Goal: Task Accomplishment & Management: Complete application form

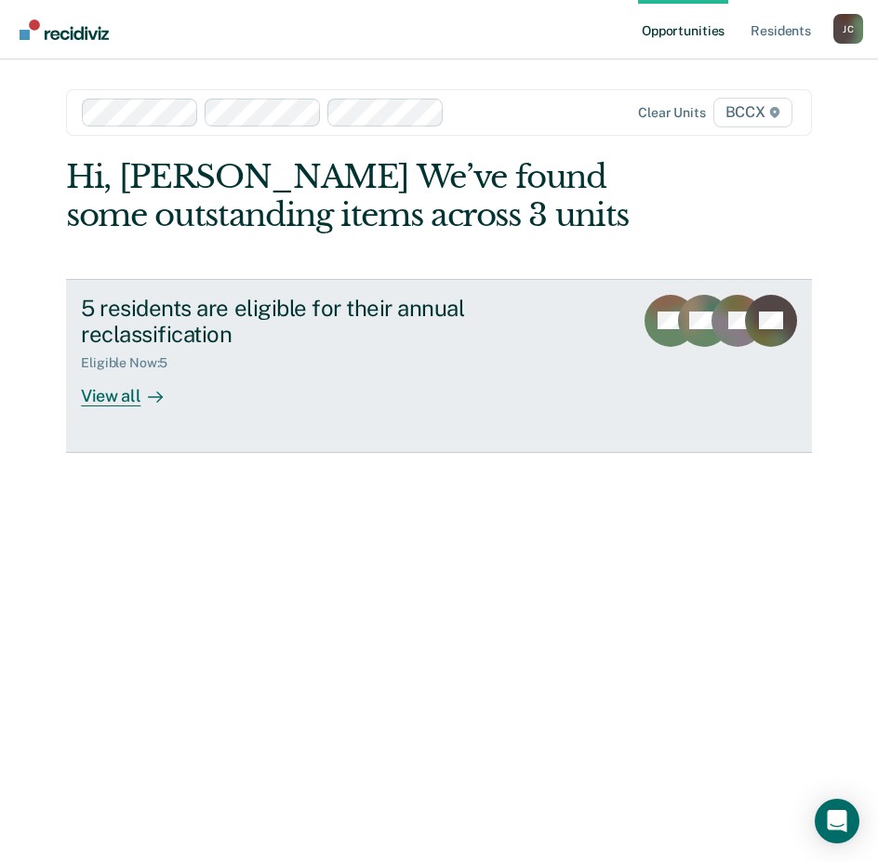
click at [102, 386] on div "View all" at bounding box center [133, 389] width 104 height 36
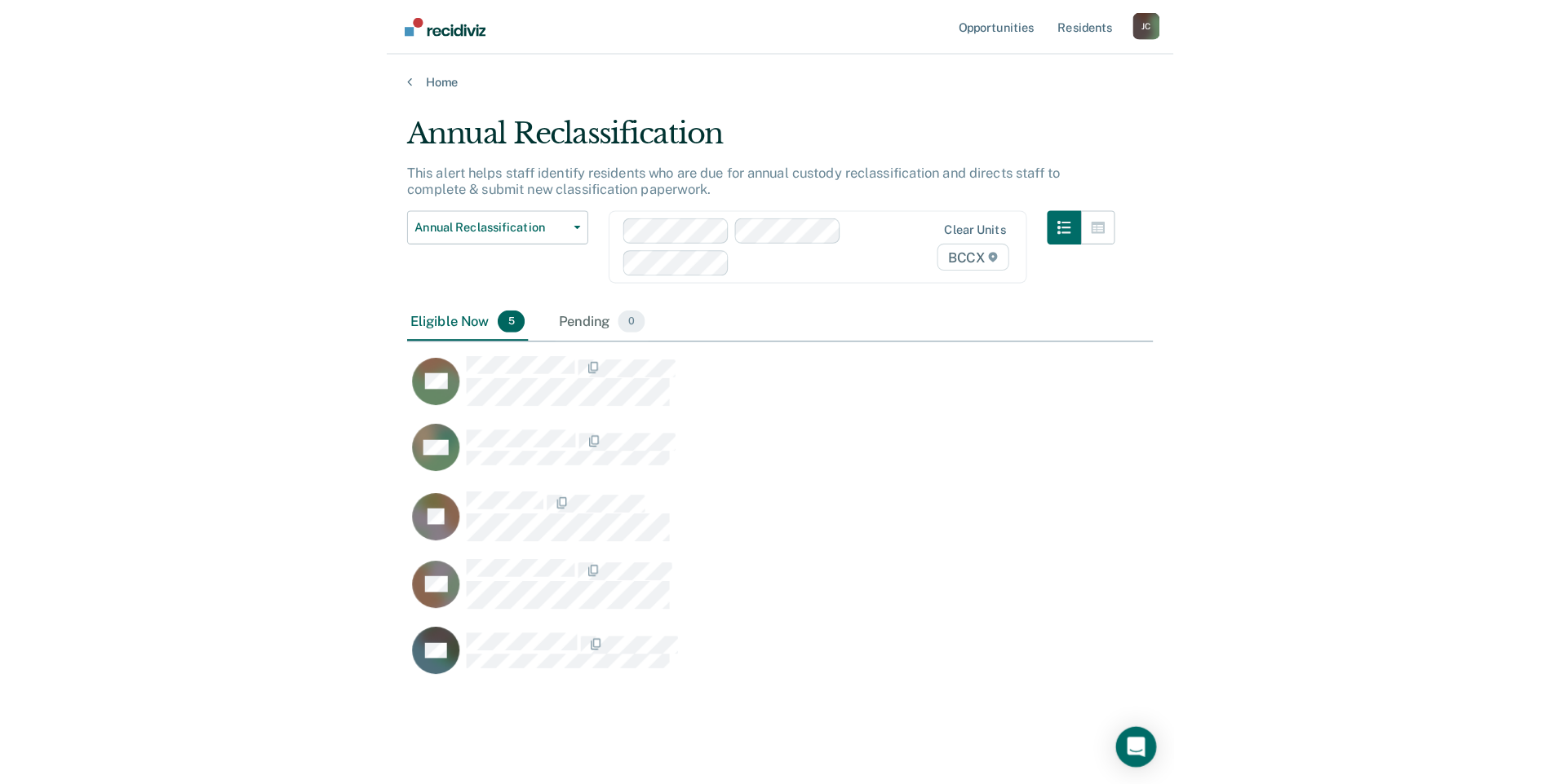
scroll to position [538, 706]
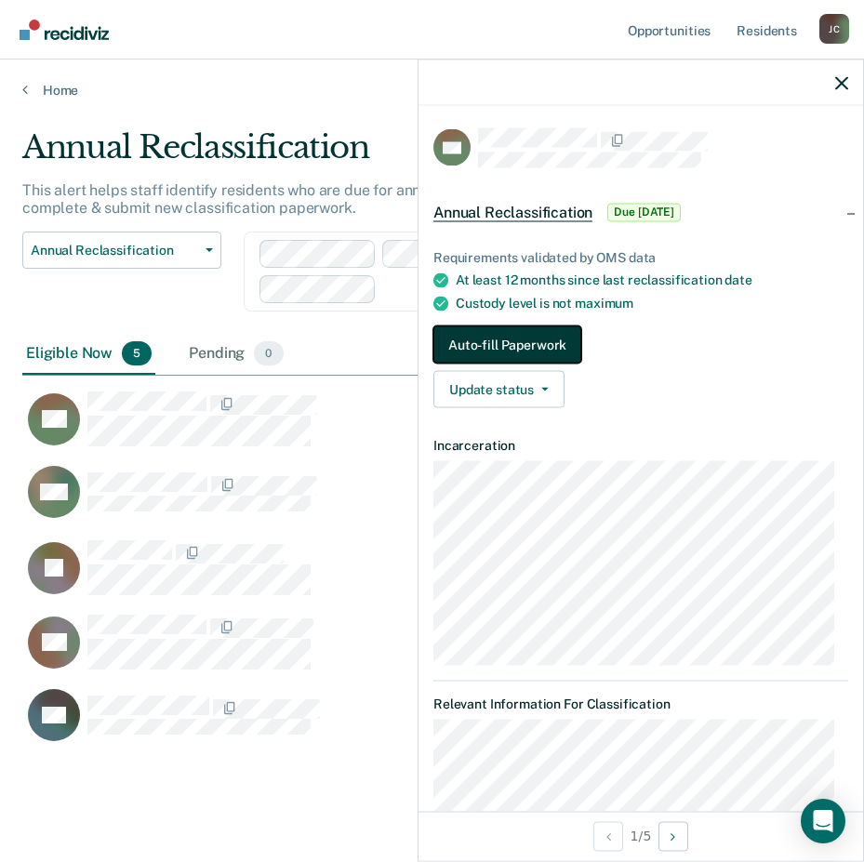
click at [529, 350] on button "Auto-fill Paperwork" at bounding box center [507, 344] width 148 height 37
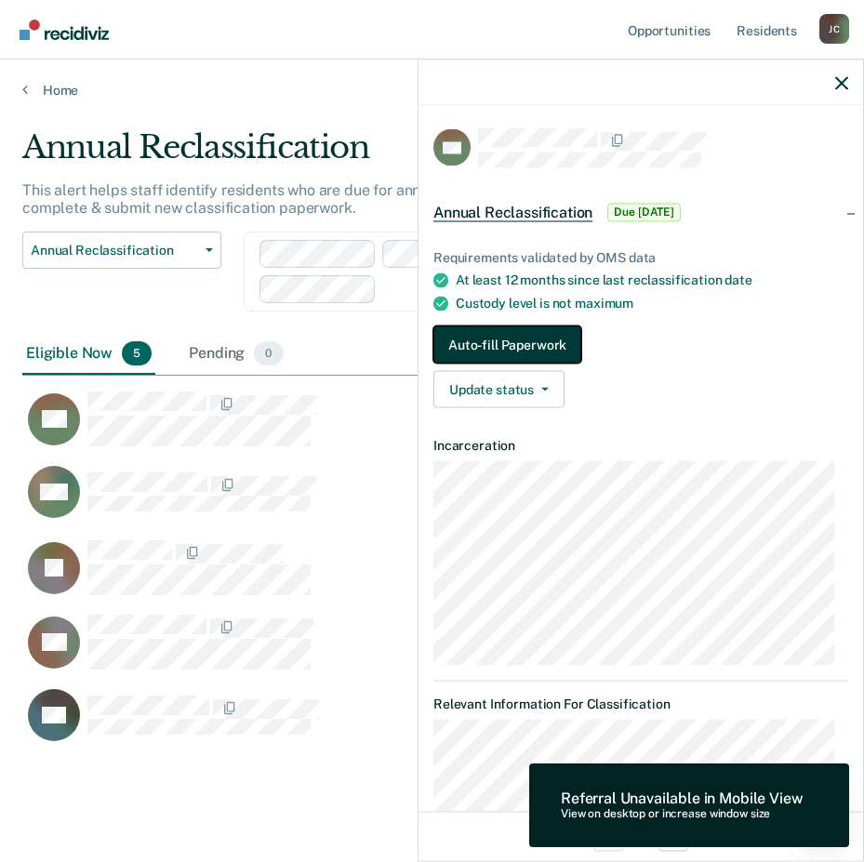
click at [496, 349] on button "Auto-fill Paperwork" at bounding box center [507, 344] width 148 height 37
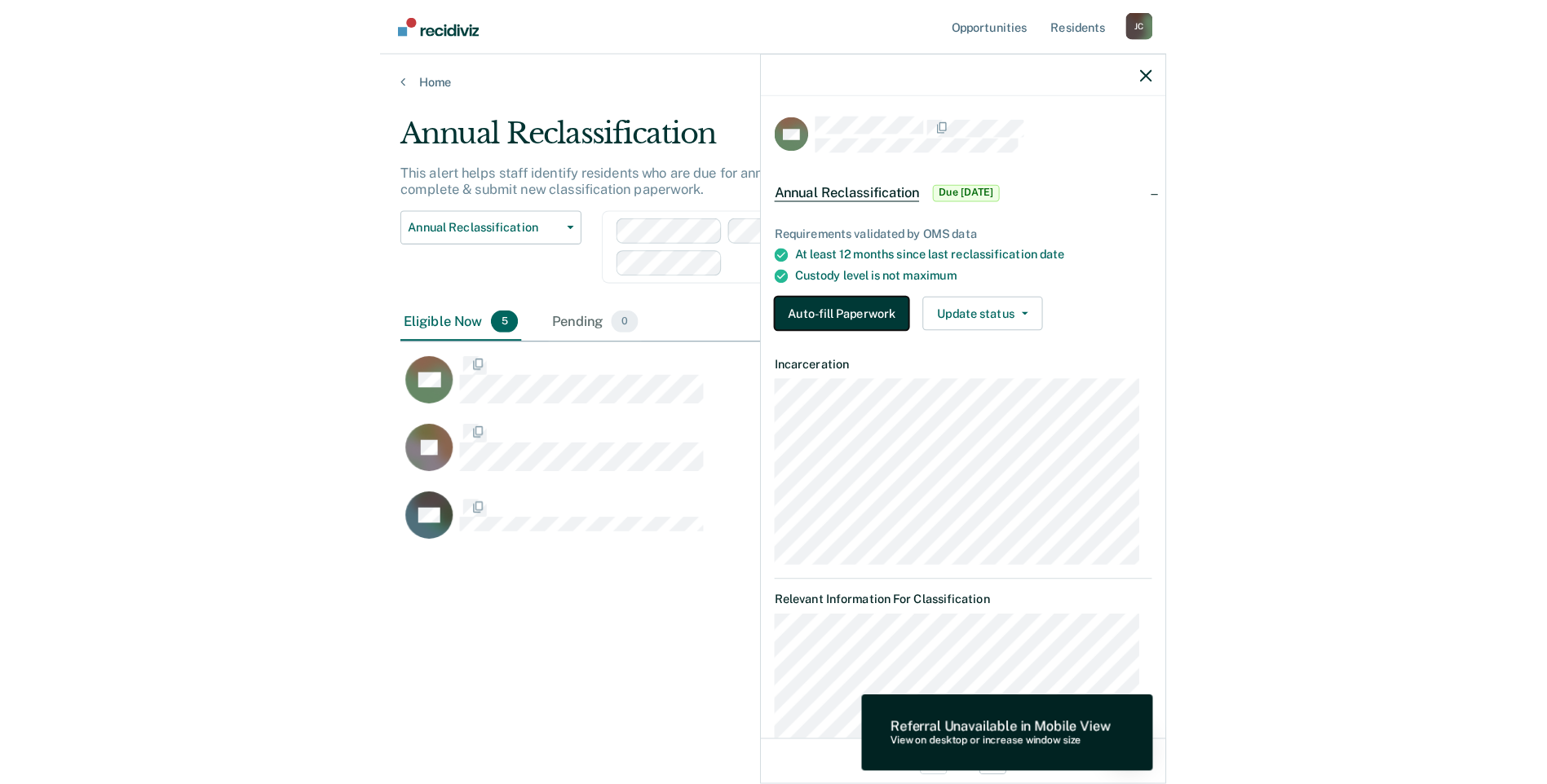
scroll to position [538, 1508]
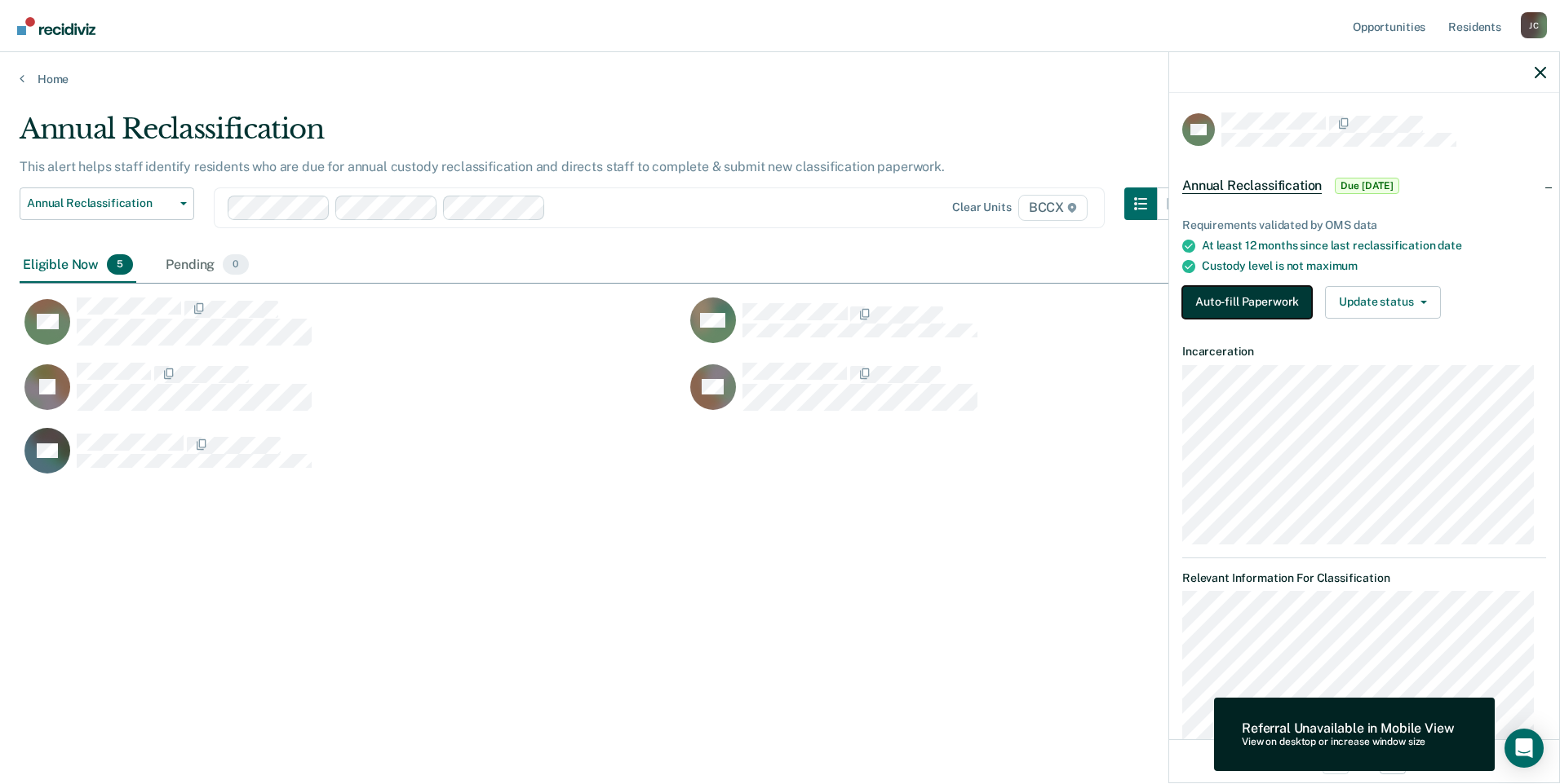
click at [769, 306] on button "Auto-fill Paperwork" at bounding box center [1247, 302] width 130 height 32
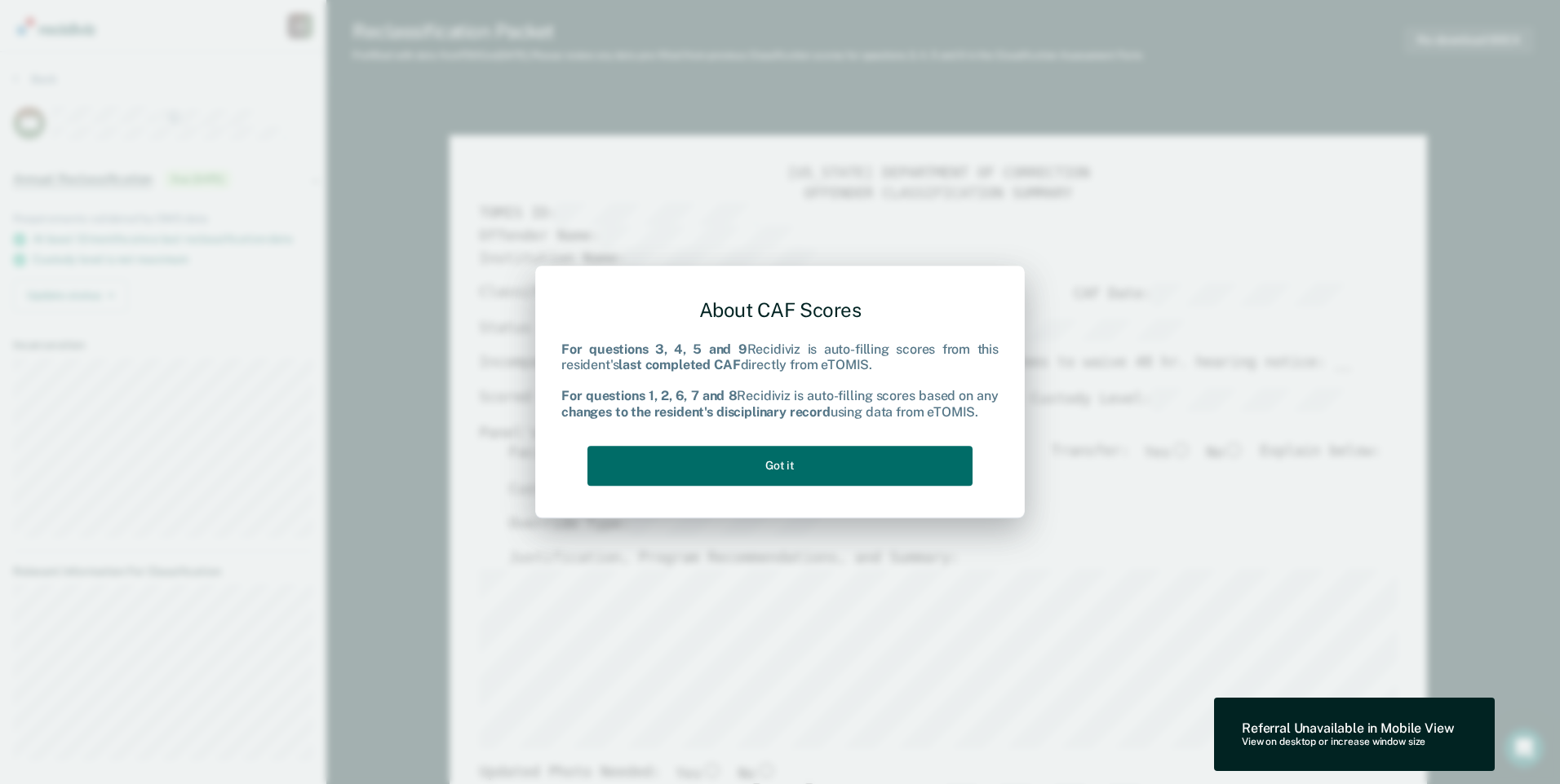
click at [756, 491] on div "About CAF Scores For questions 3, 4, 5 and 9 Recidiviz is auto-filling scores f…" at bounding box center [780, 388] width 437 height 207
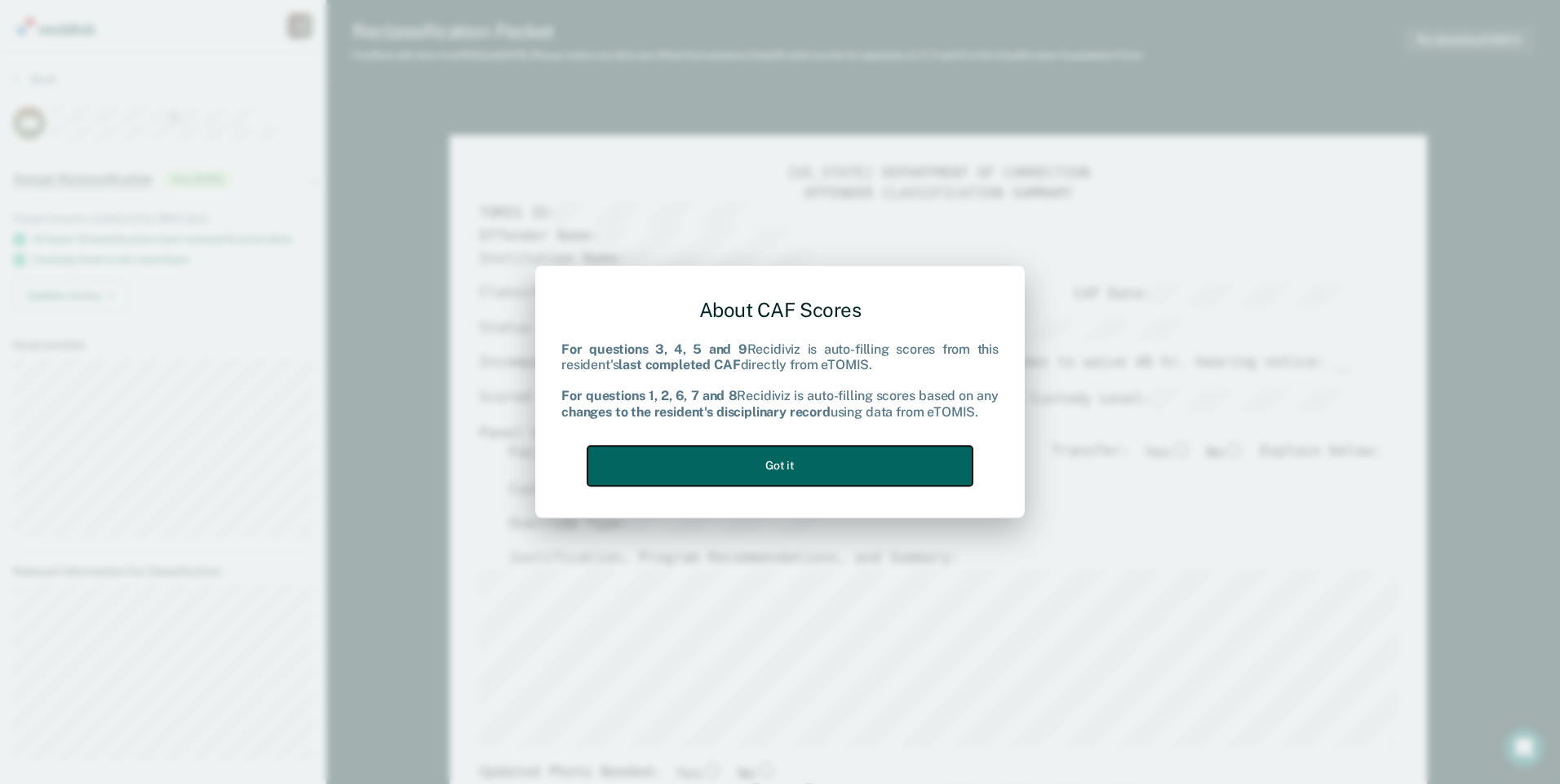
click at [769, 473] on button "Got it" at bounding box center [779, 467] width 385 height 40
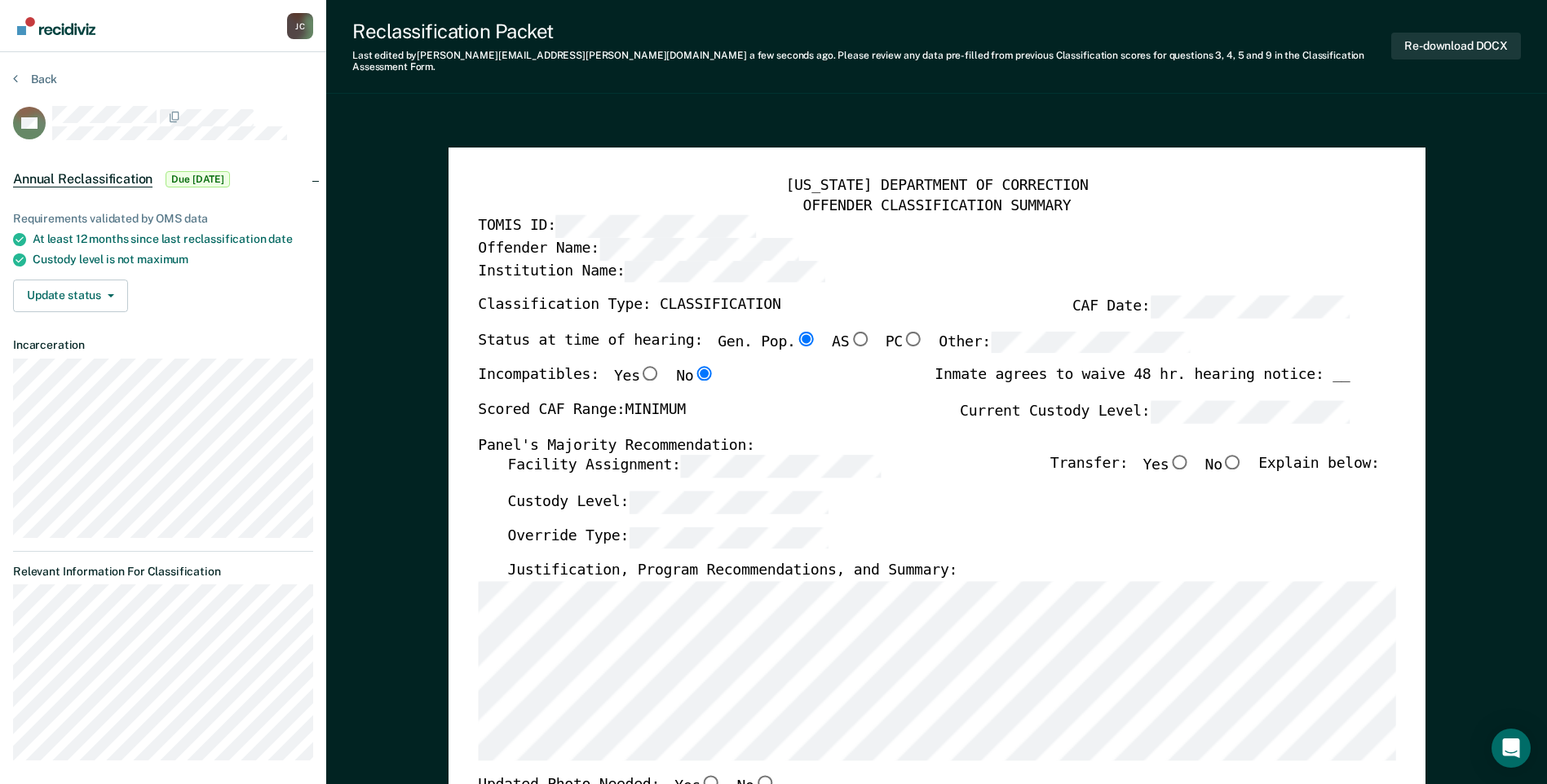
click at [769, 455] on input "No" at bounding box center [1233, 462] width 21 height 15
type textarea "x"
radio input "true"
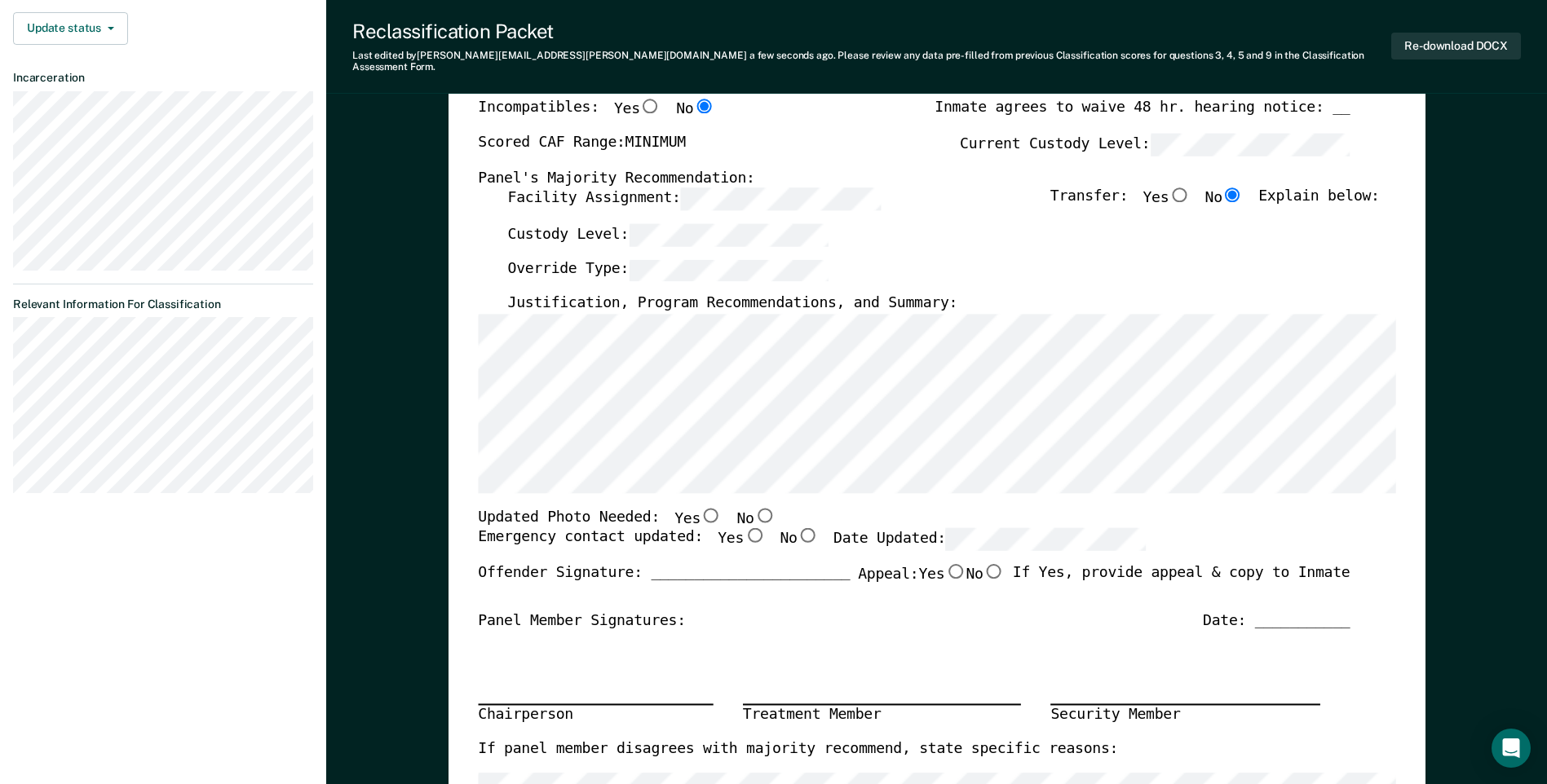
scroll to position [163, 0]
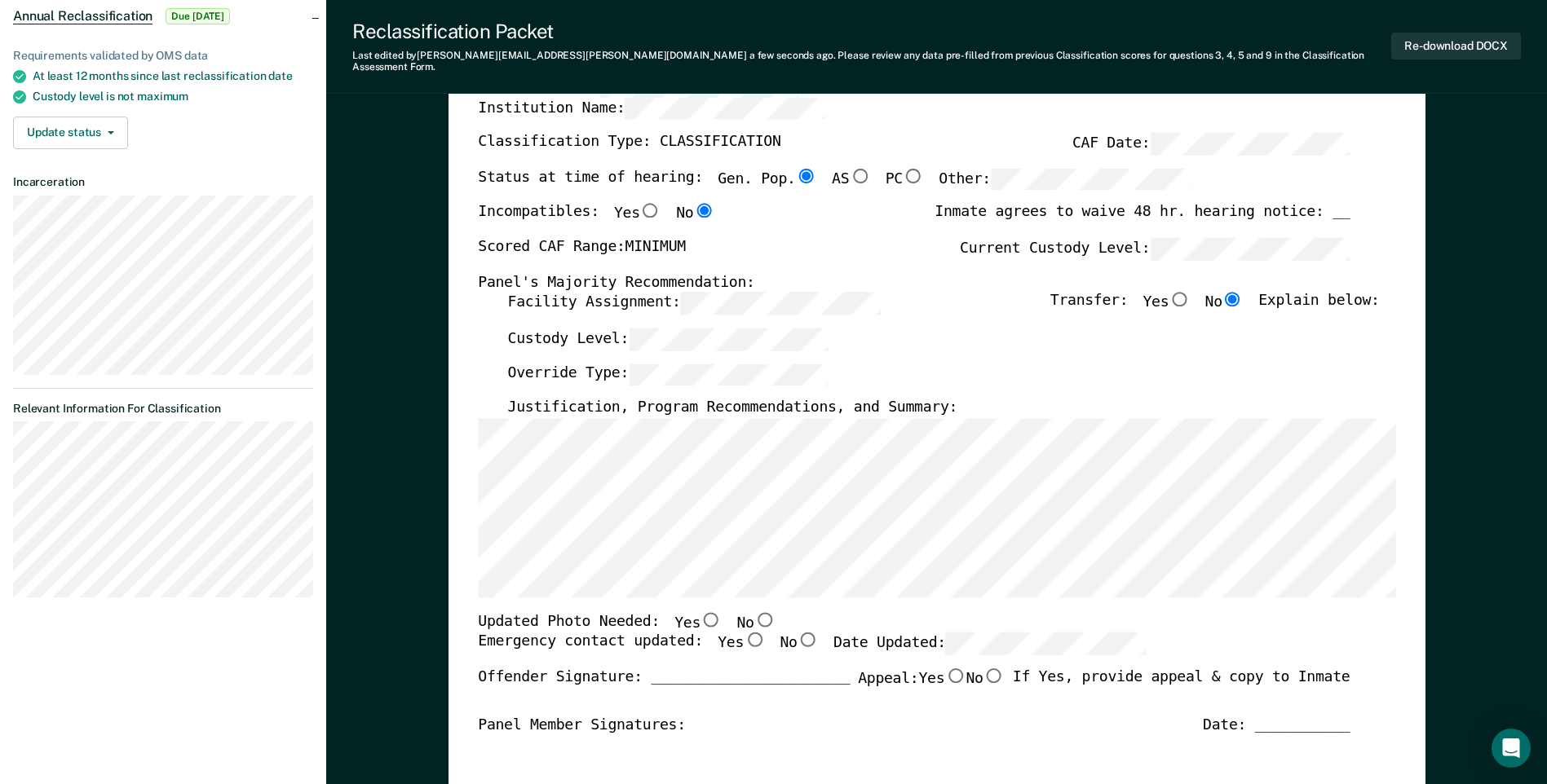
click at [753, 612] on input "No" at bounding box center [764, 619] width 21 height 15
type textarea "x"
radio input "true"
click at [744, 632] on input "Yes" at bounding box center [754, 639] width 21 height 15
type textarea "x"
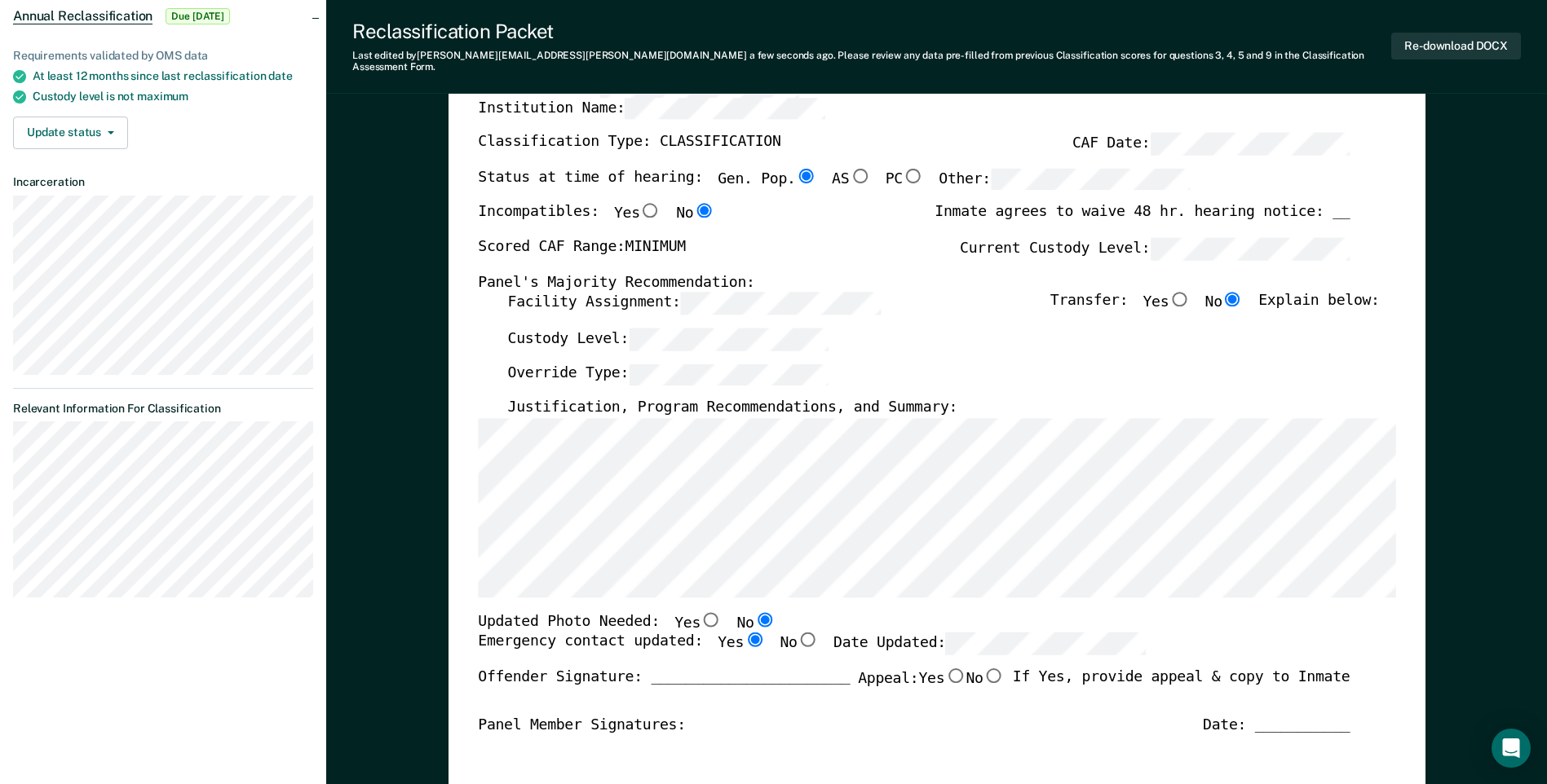
radio input "true"
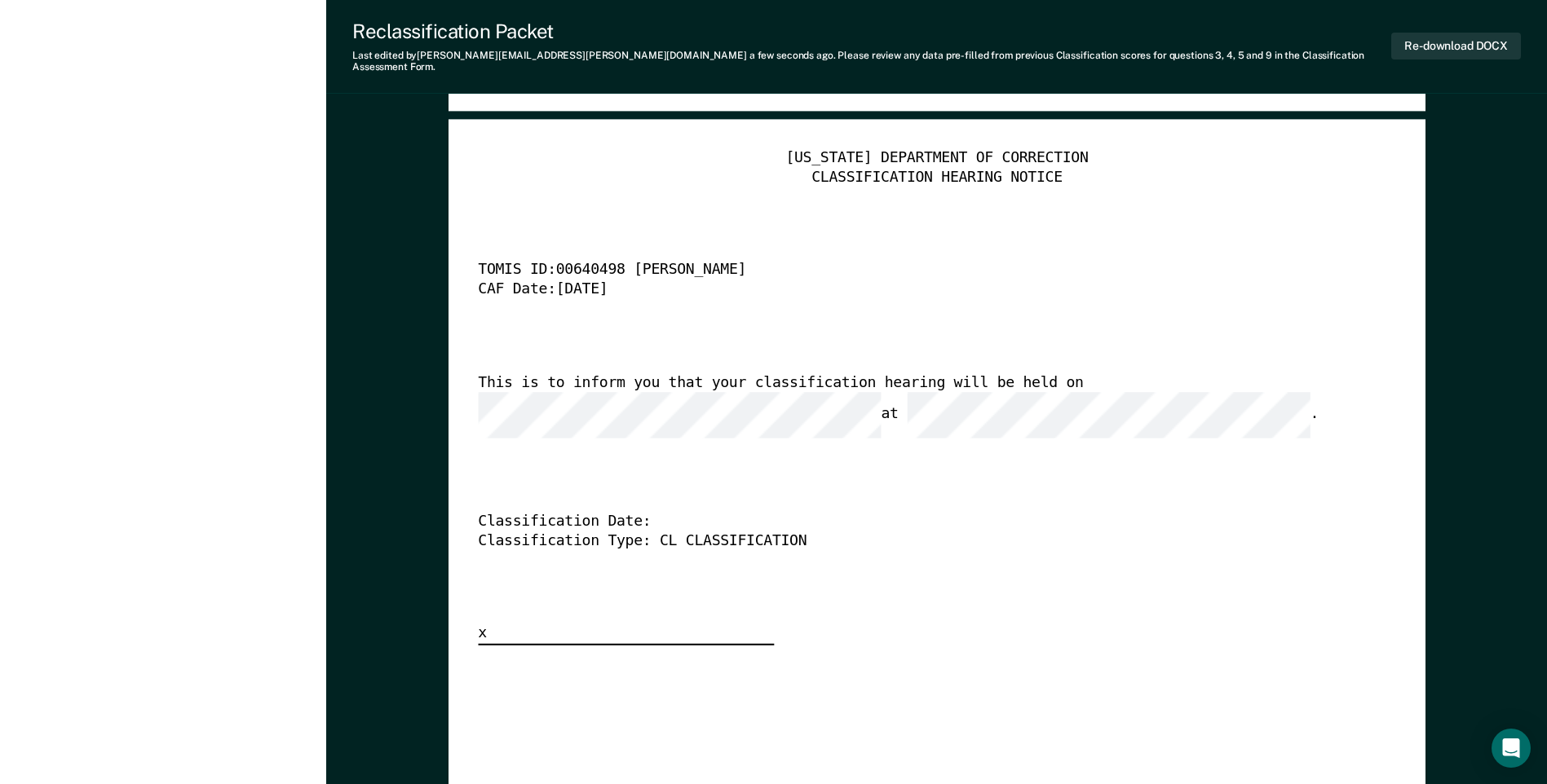
scroll to position [0, 15]
click at [647, 471] on div "[US_STATE] DEPARTMENT OF CORRECTION CLASSIFICATION HEARING NOTICE TOMIS ID: 006…" at bounding box center [937, 397] width 917 height 496
drag, startPoint x: 1028, startPoint y: 373, endPoint x: 993, endPoint y: 396, distance: 41.9
click at [769, 396] on div "This is to inform you that your classification hearing will be held on at ." at bounding box center [914, 406] width 872 height 64
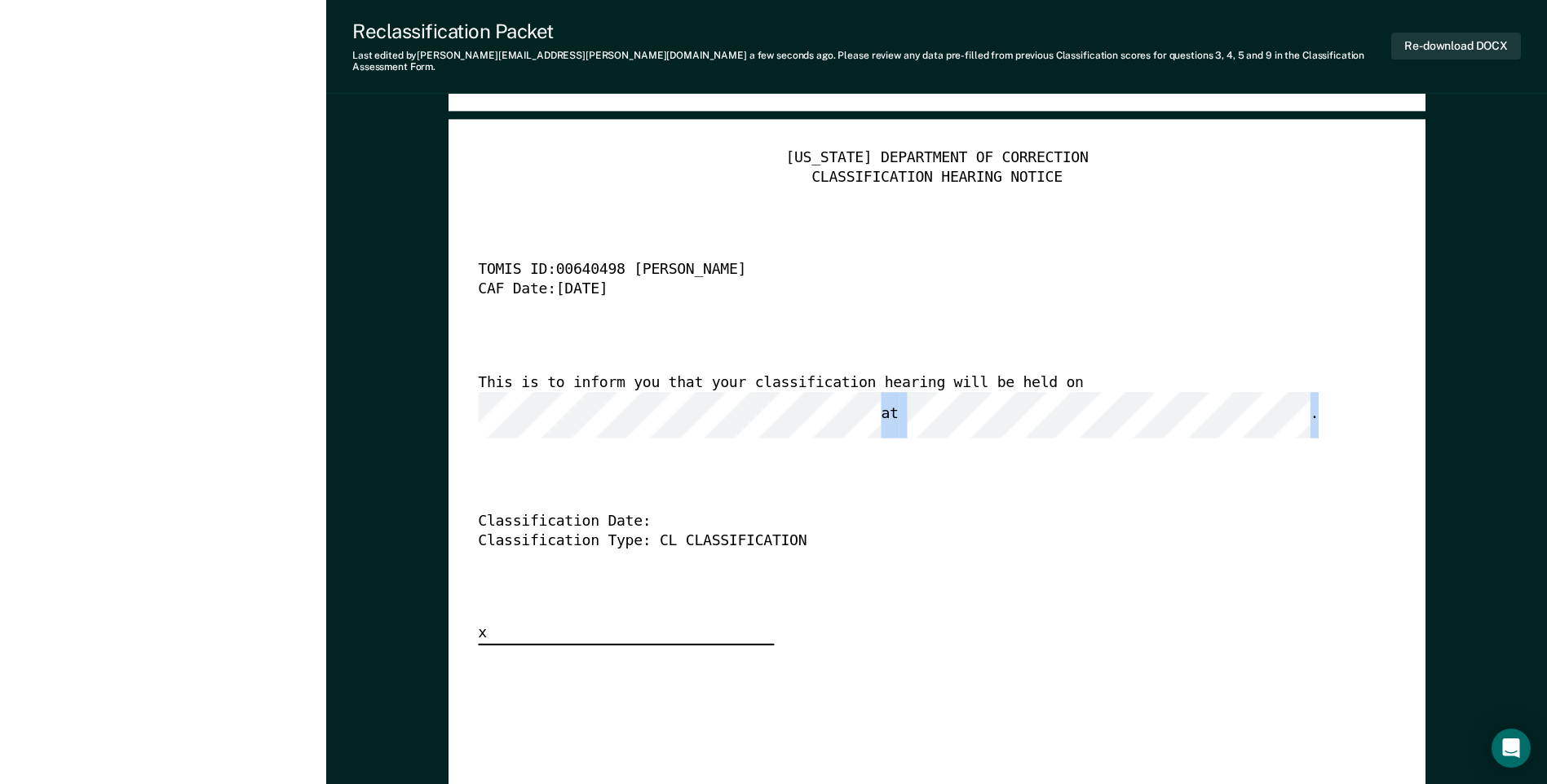
copy div "at ."
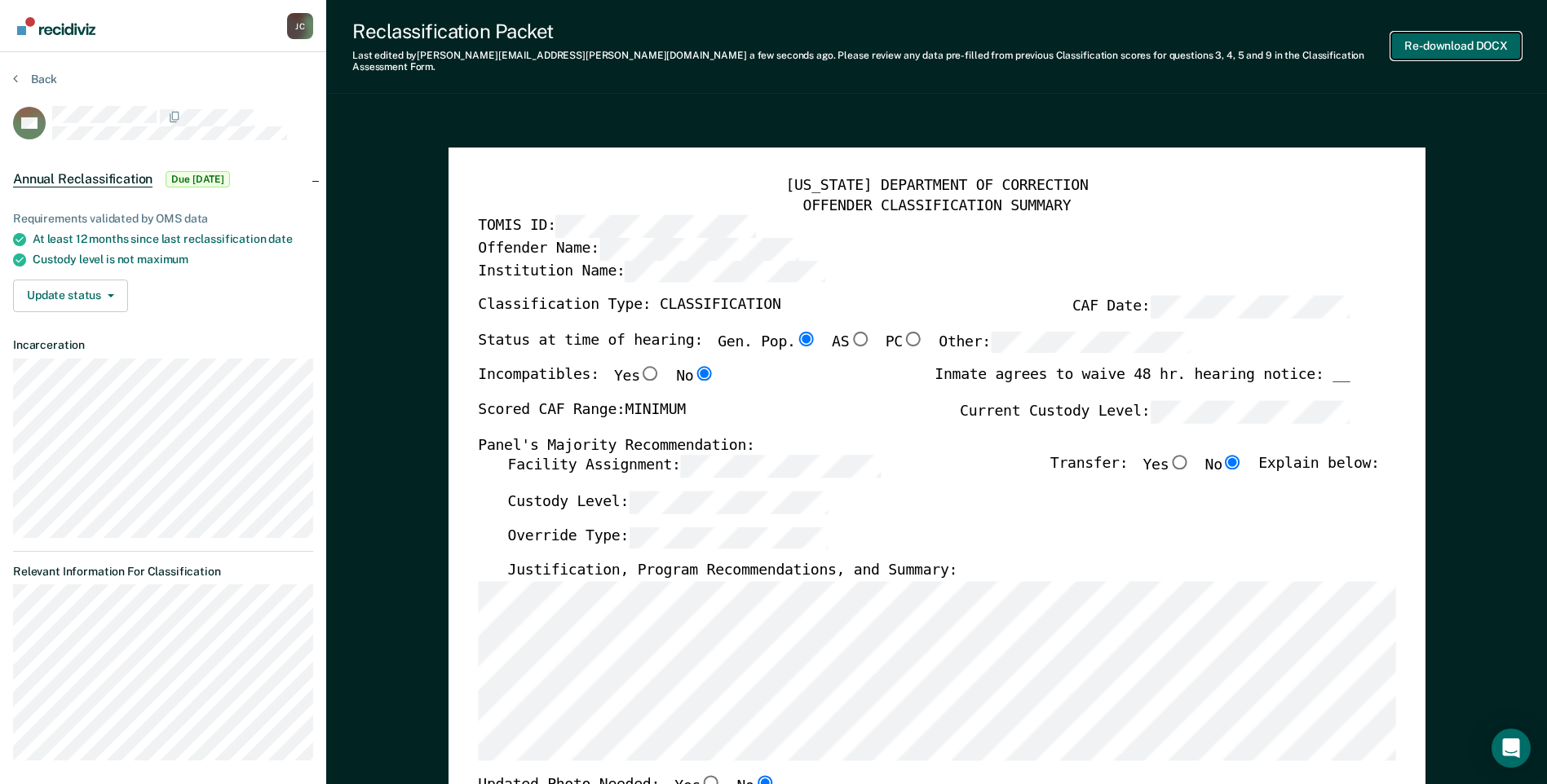
click at [769, 37] on button "Re-download DOCX" at bounding box center [1456, 46] width 130 height 27
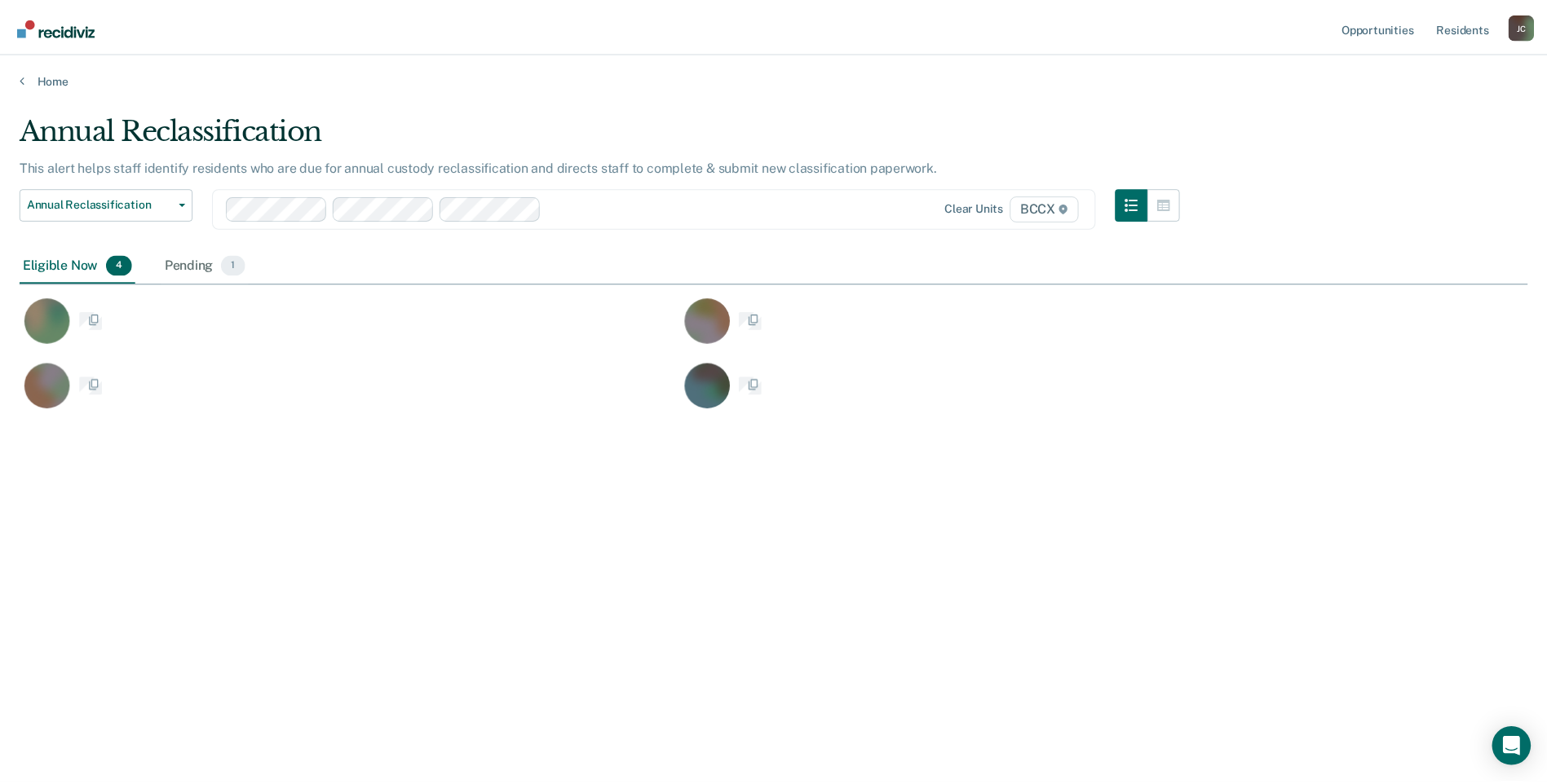
scroll to position [538, 1508]
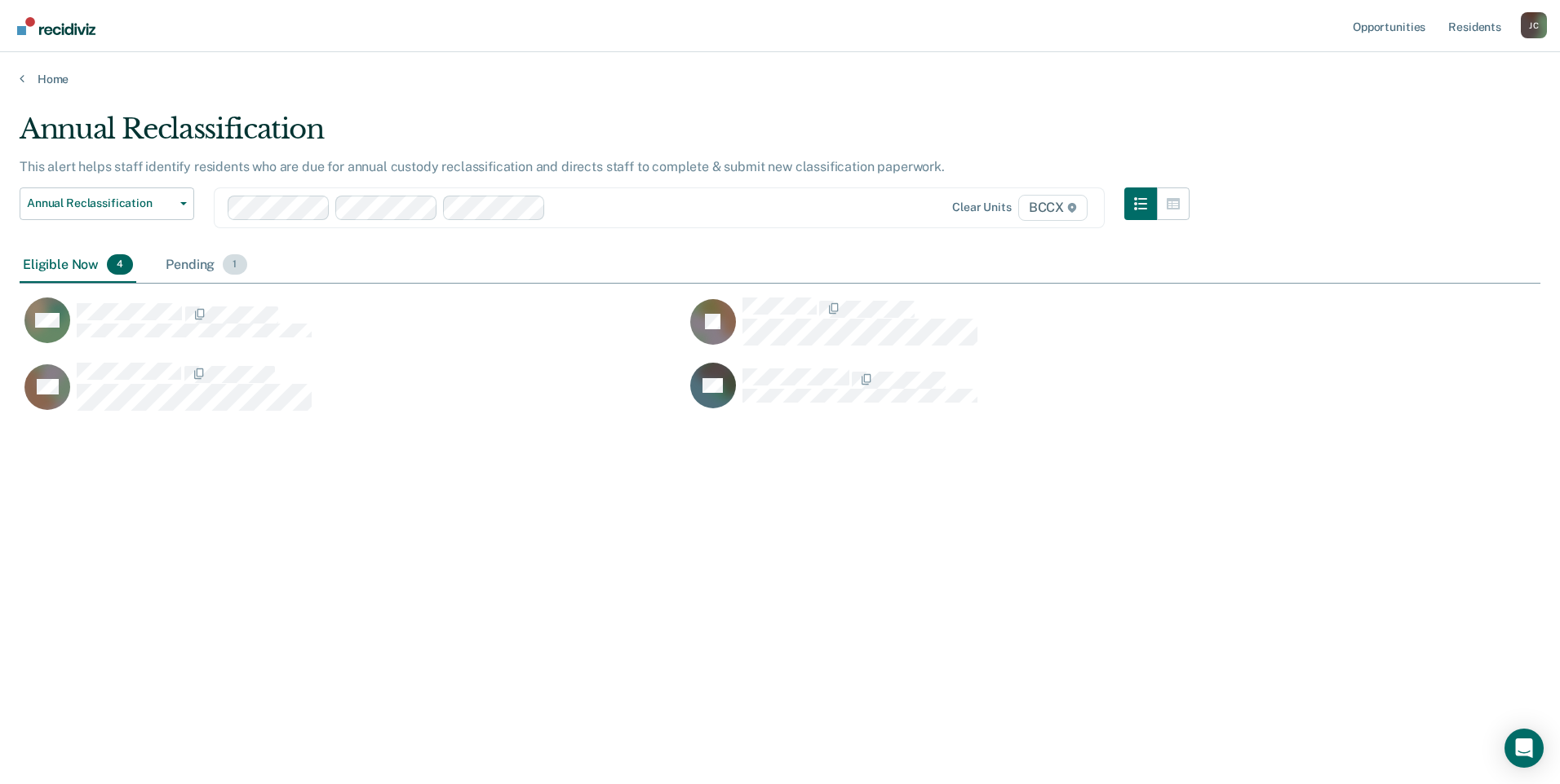
click at [180, 258] on div "Pending 1" at bounding box center [205, 266] width 87 height 36
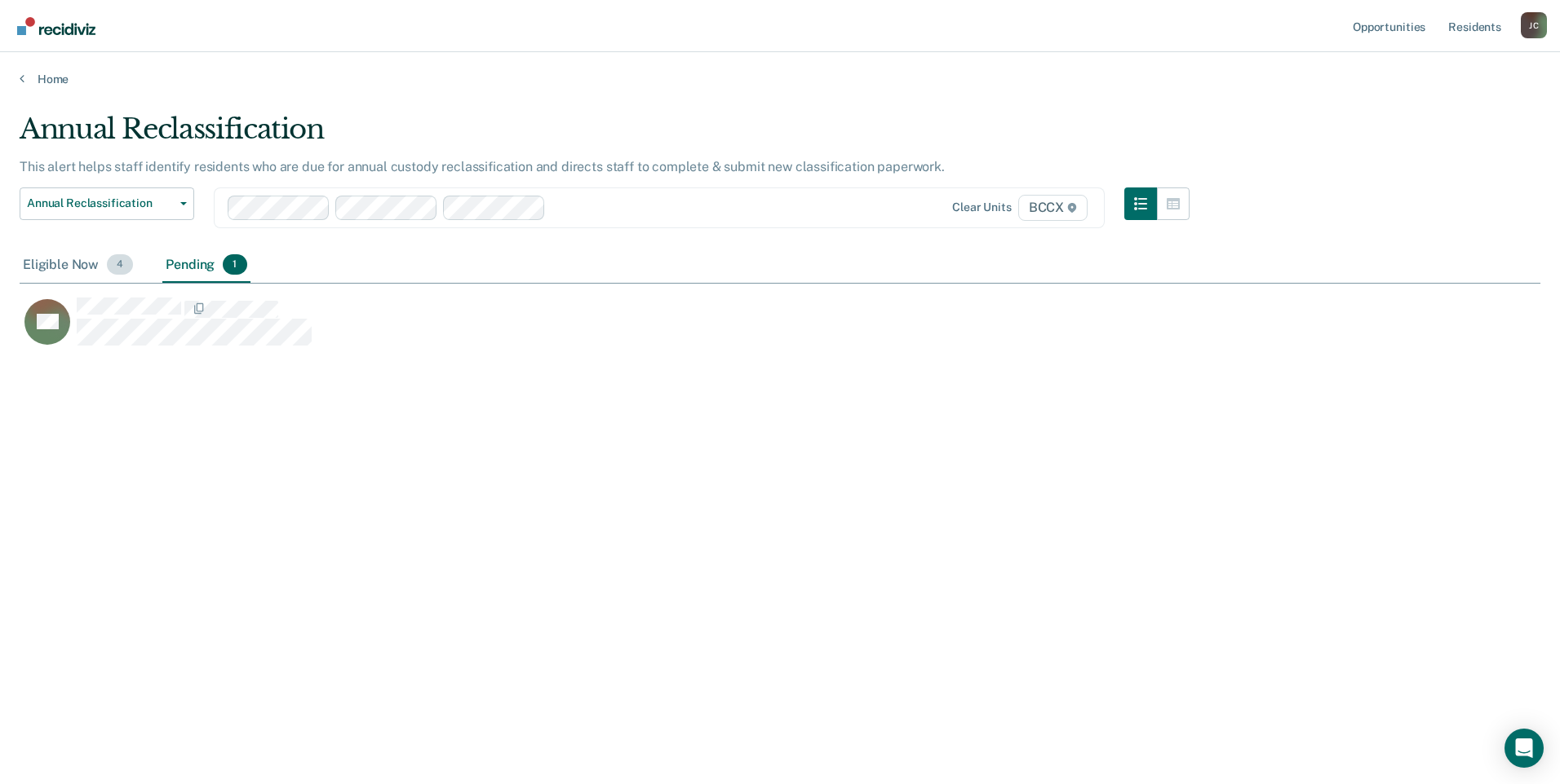
click at [64, 269] on div "Eligible Now 4" at bounding box center [77, 266] width 117 height 36
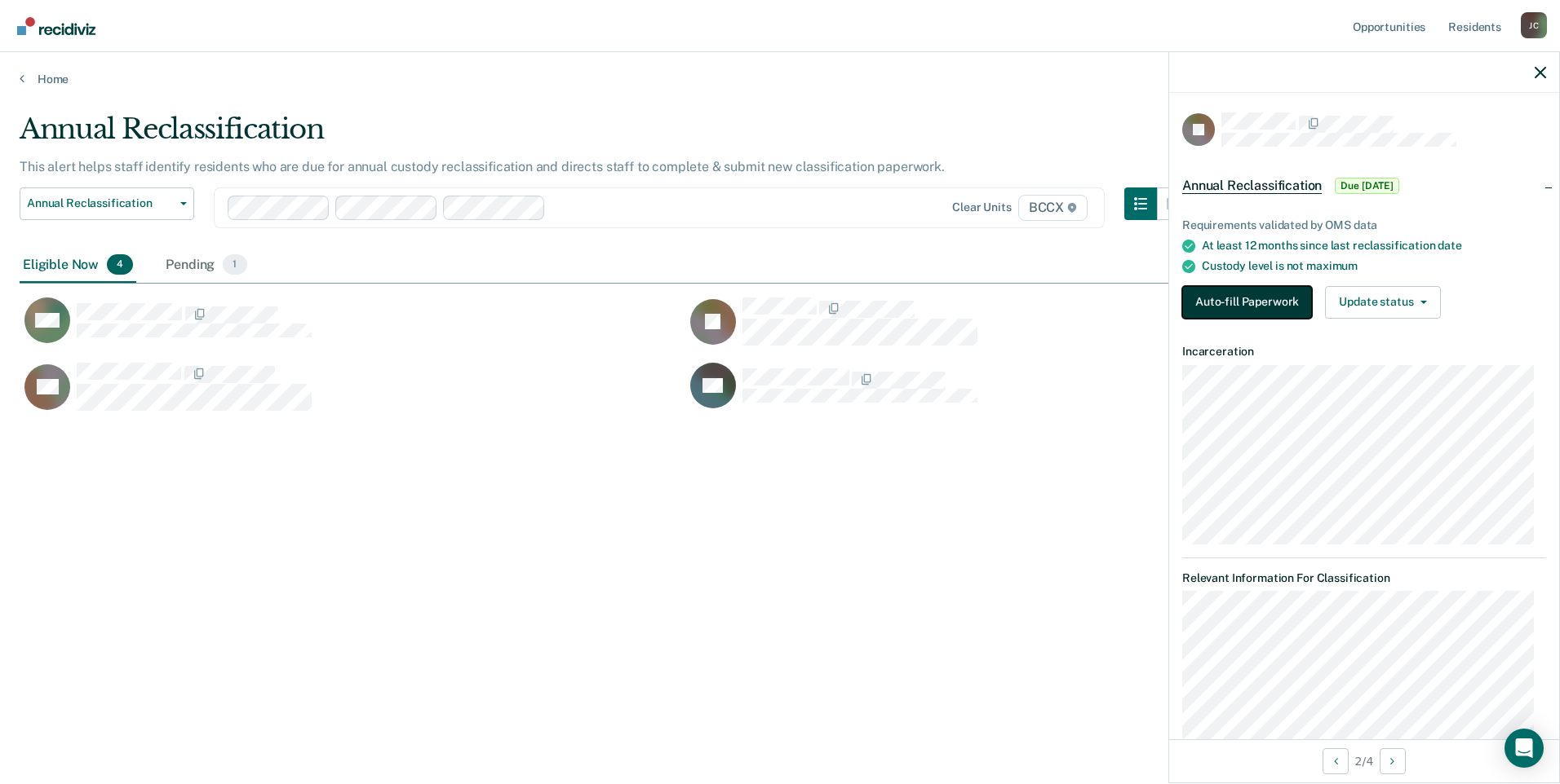
click at [769, 299] on button "Auto-fill Paperwork" at bounding box center [1247, 302] width 130 height 32
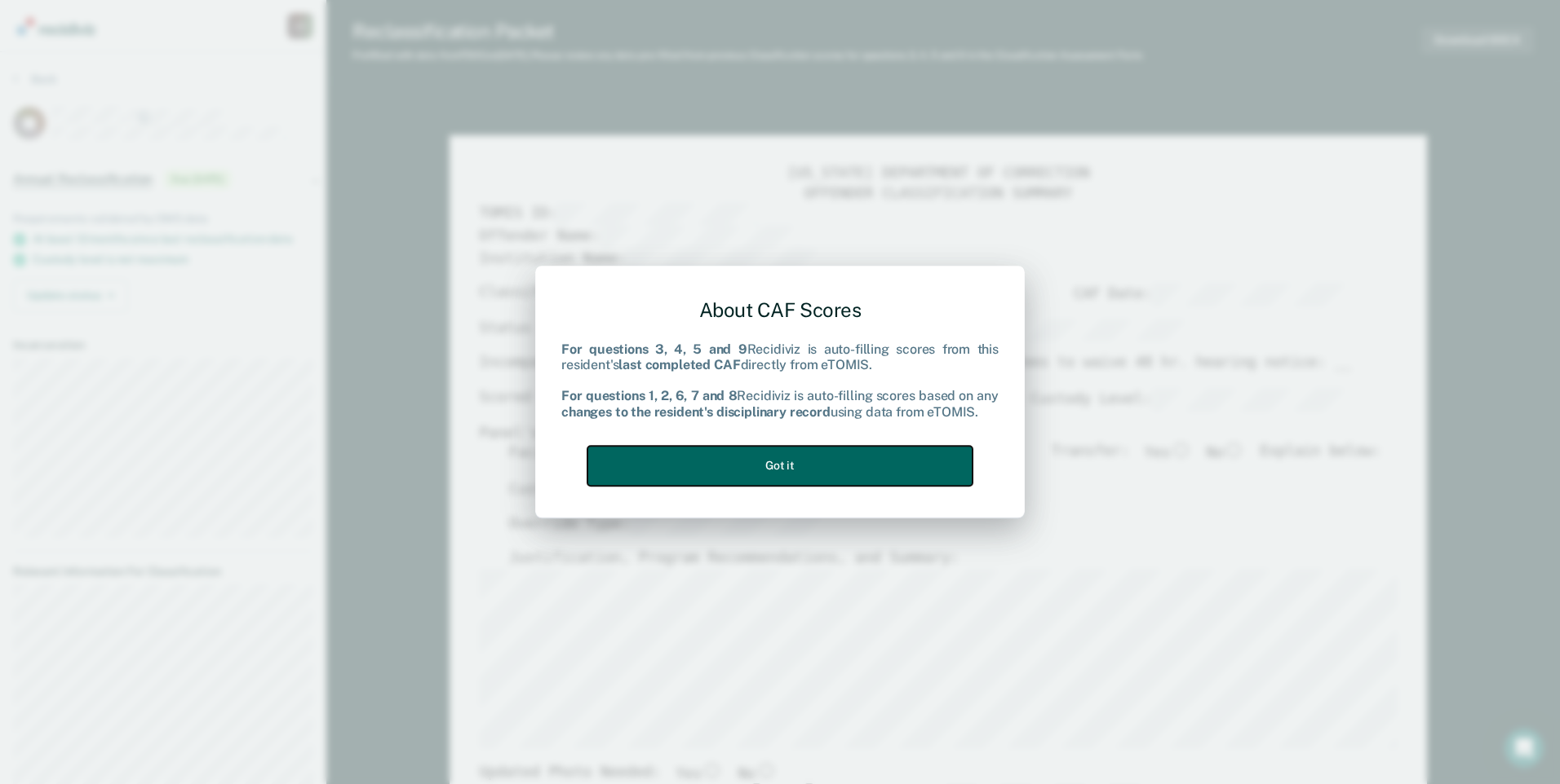
click at [769, 463] on button "Got it" at bounding box center [779, 467] width 385 height 40
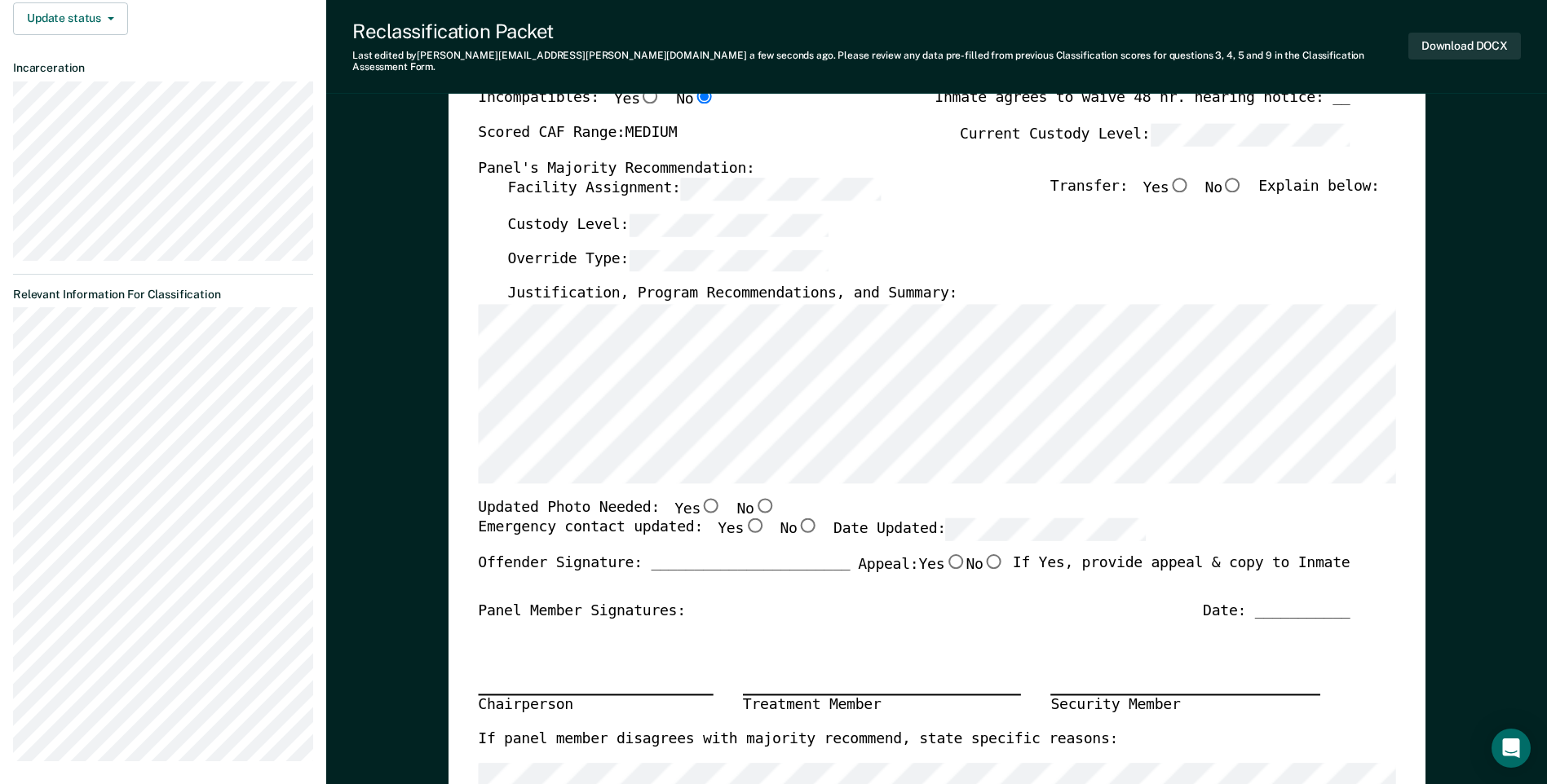
scroll to position [326, 0]
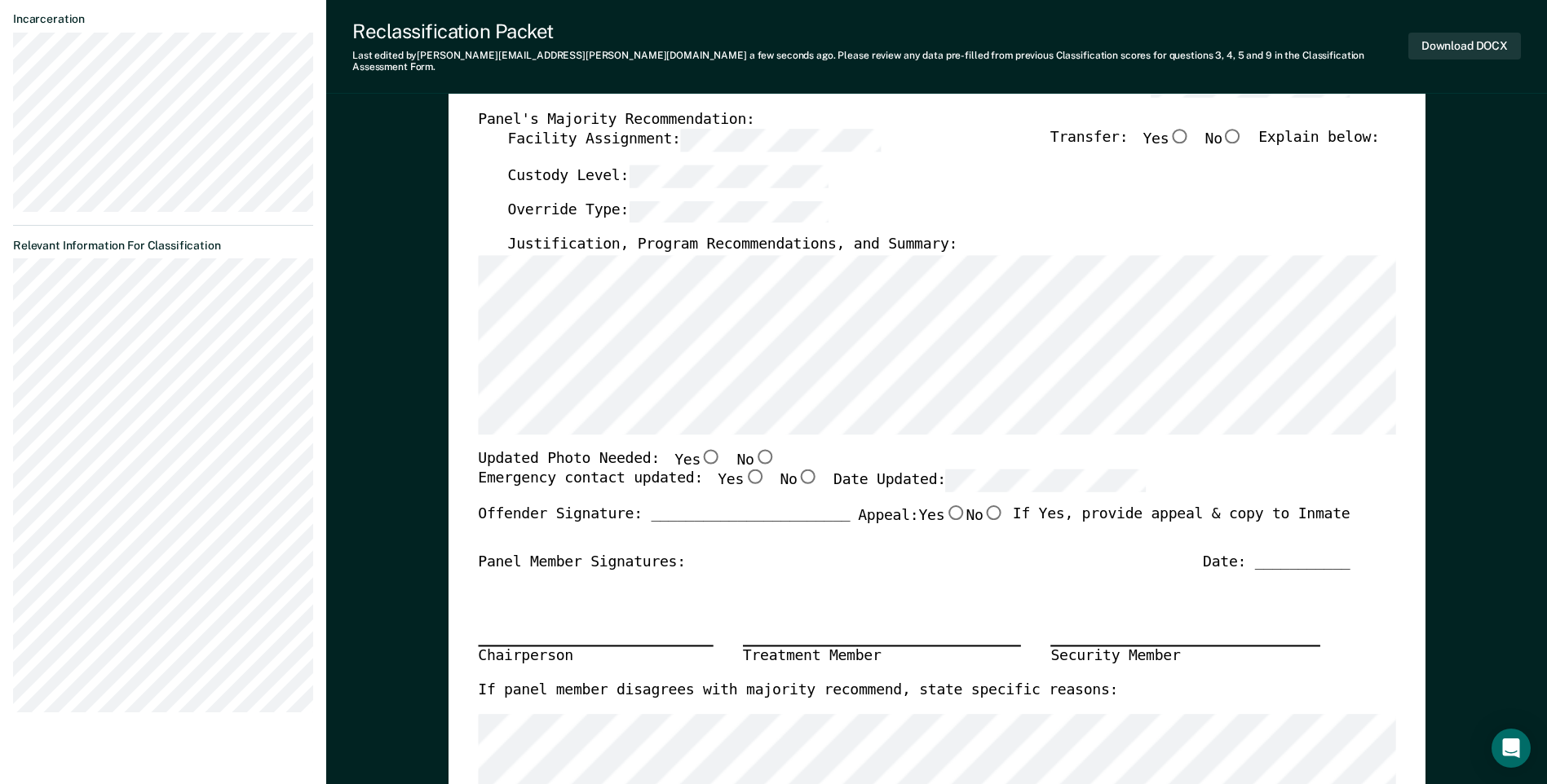
click at [678, 449] on label "Yes" at bounding box center [698, 460] width 47 height 21
click at [701, 449] on input "Yes" at bounding box center [711, 456] width 21 height 15
type textarea "x"
radio input "true"
click at [744, 472] on input "Yes" at bounding box center [754, 477] width 21 height 15
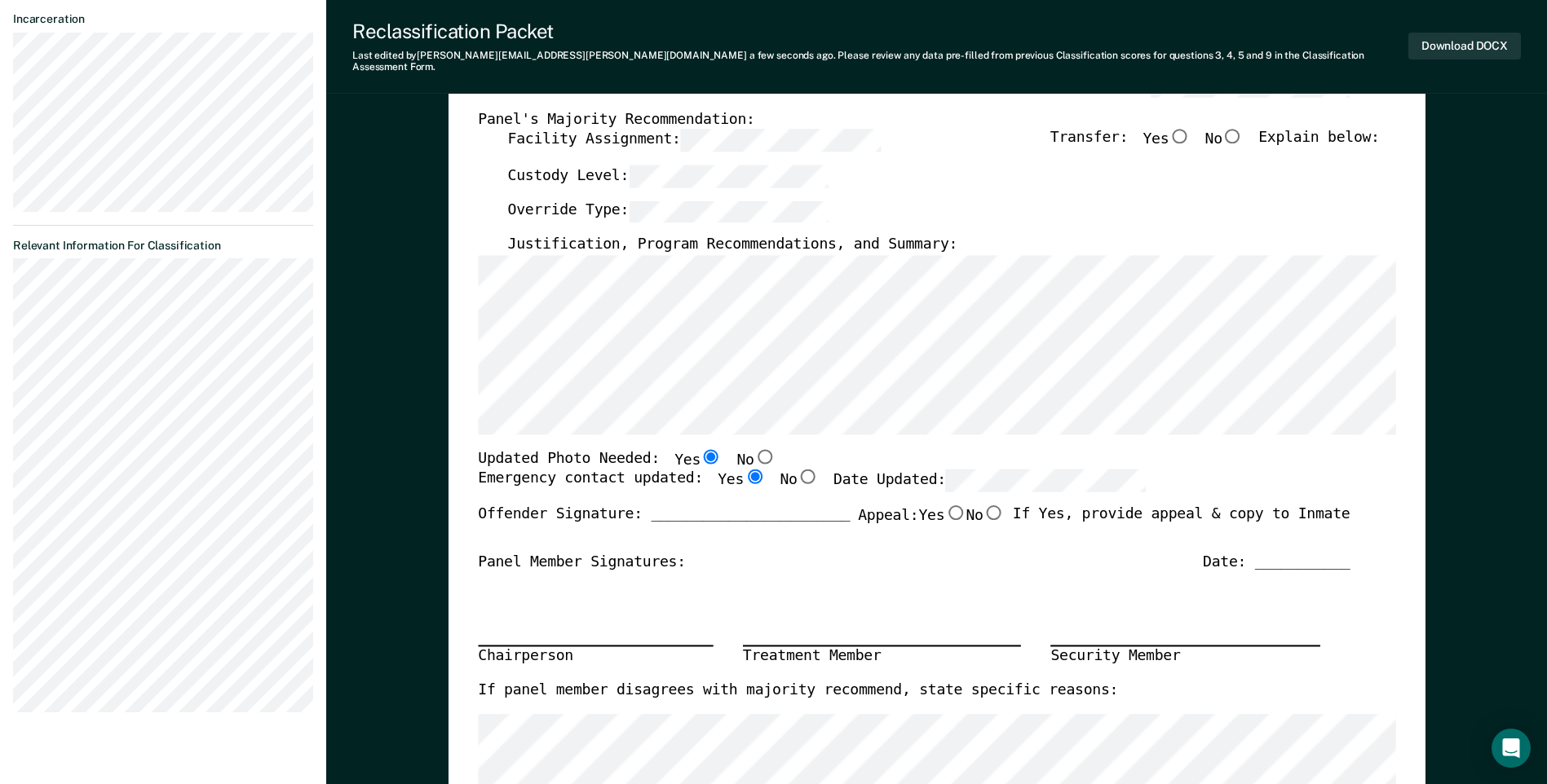
type textarea "x"
radio input "true"
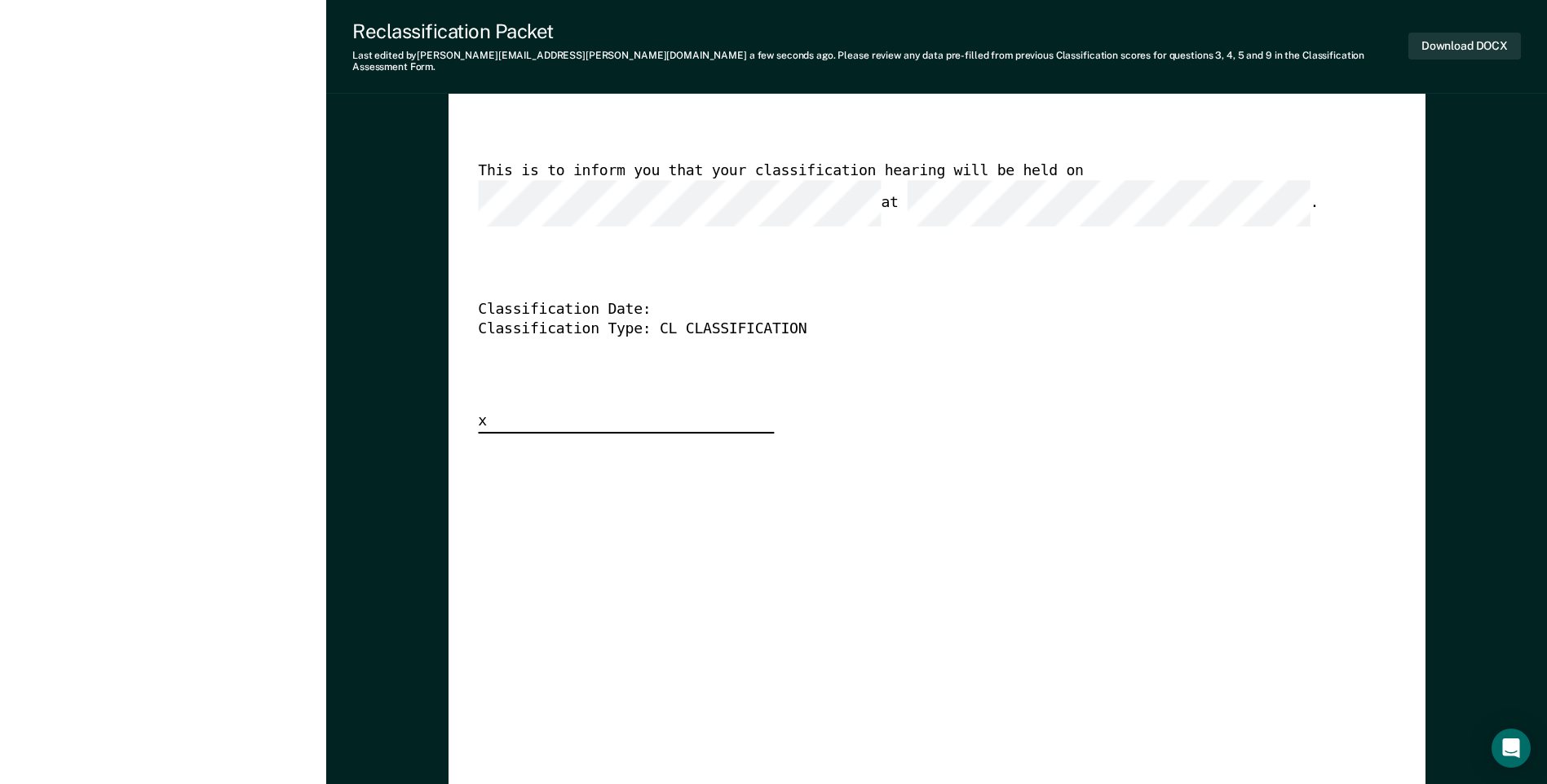
scroll to position [4240, 0]
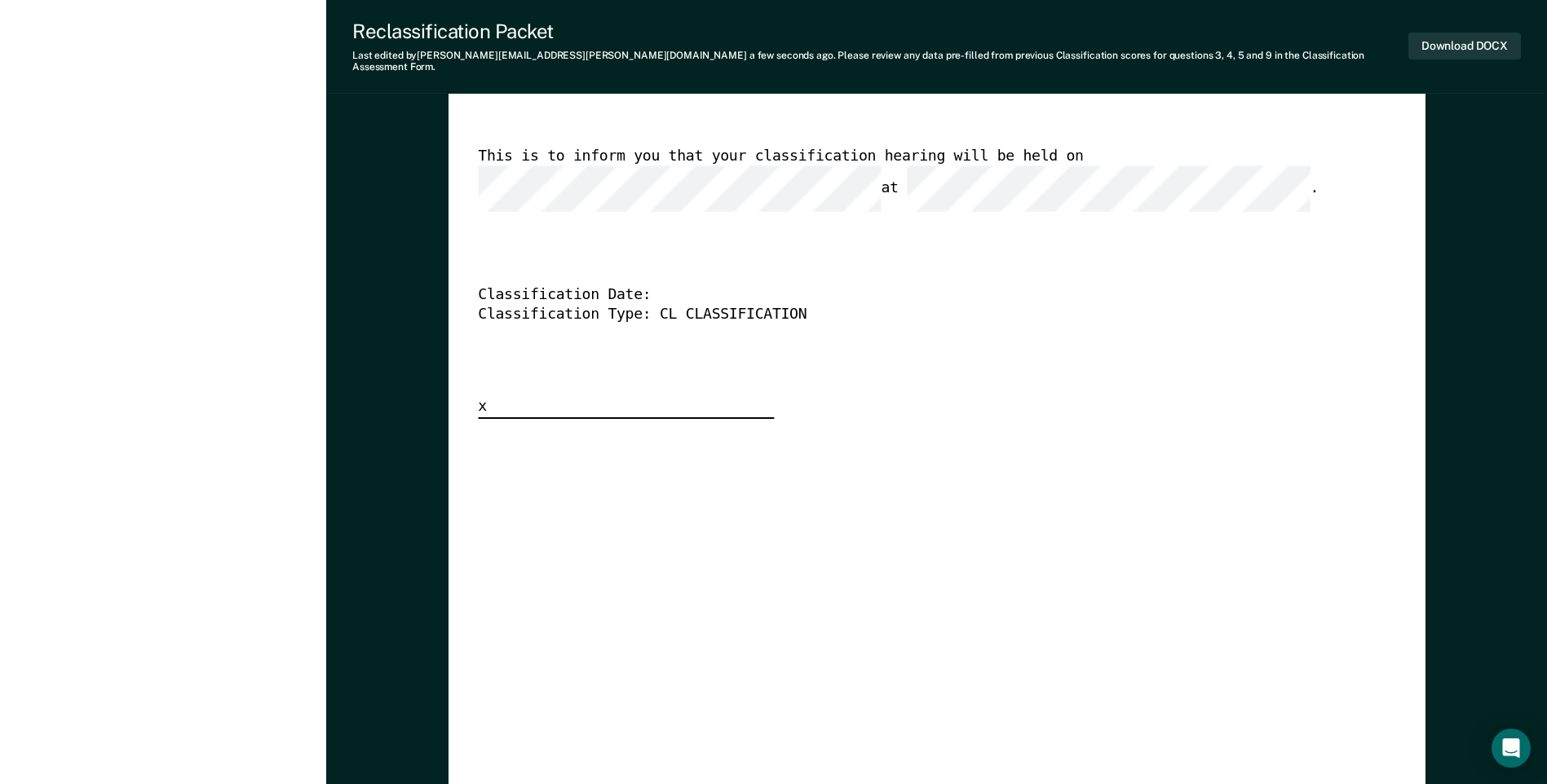
click at [769, 173] on div "This is to inform you that your classification hearing will be held on at ." at bounding box center [914, 179] width 872 height 64
click at [769, 220] on div "[US_STATE] DEPARTMENT OF CORRECTION CLASSIFICATION HEARING NOTICE TOMIS ID: 003…" at bounding box center [937, 171] width 917 height 496
drag, startPoint x: 1244, startPoint y: 143, endPoint x: 1241, endPoint y: 184, distance: 41.1
click at [769, 184] on div "[US_STATE] DEPARTMENT OF CORRECTION CLASSIFICATION HEARING NOTICE TOMIS ID: 003…" at bounding box center [937, 171] width 917 height 496
click at [769, 334] on div "[US_STATE] DEPARTMENT OF CORRECTION CLASSIFICATION HEARING NOTICE TOMIS ID: 003…" at bounding box center [937, 171] width 917 height 496
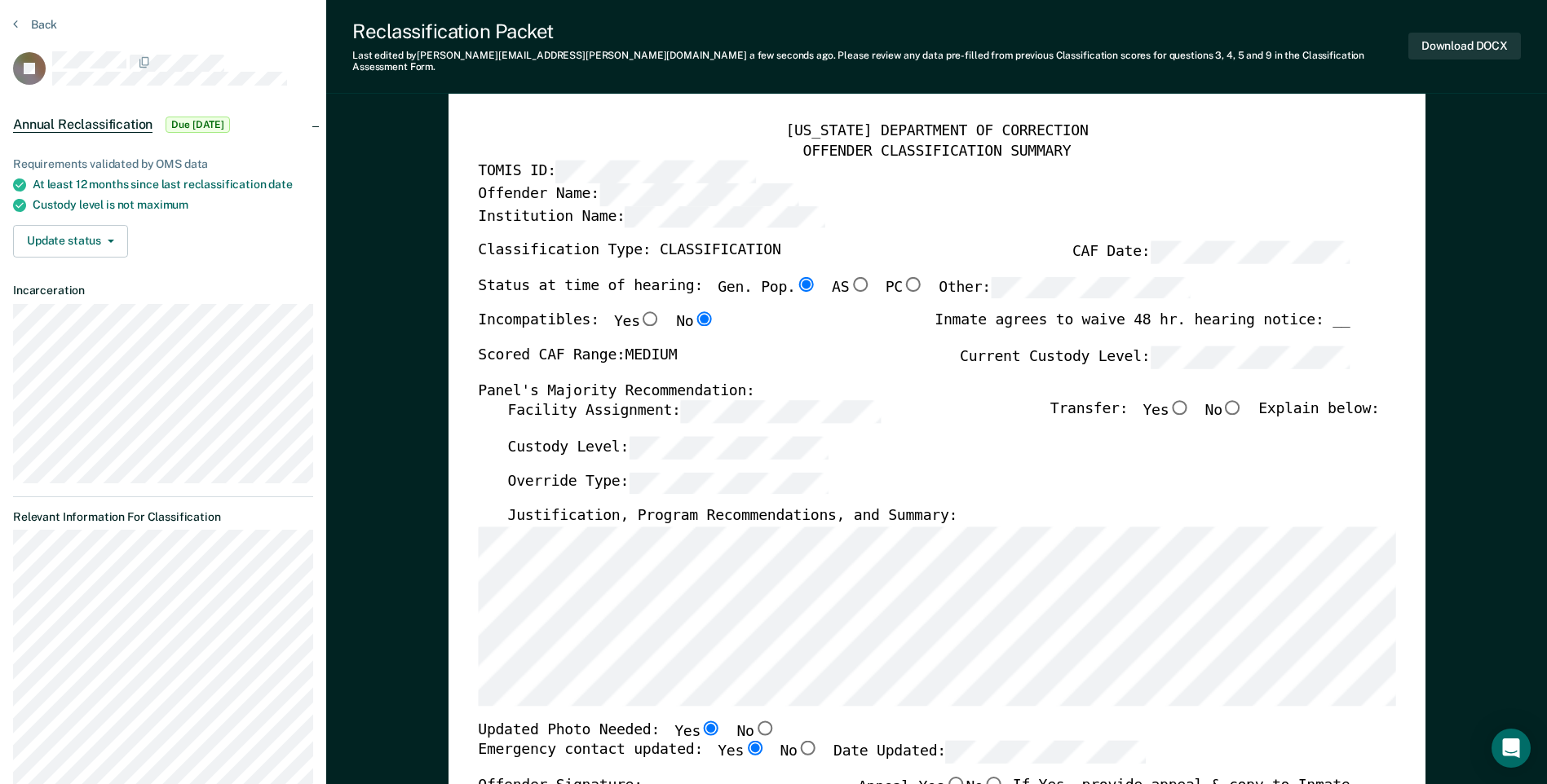
scroll to position [82, 0]
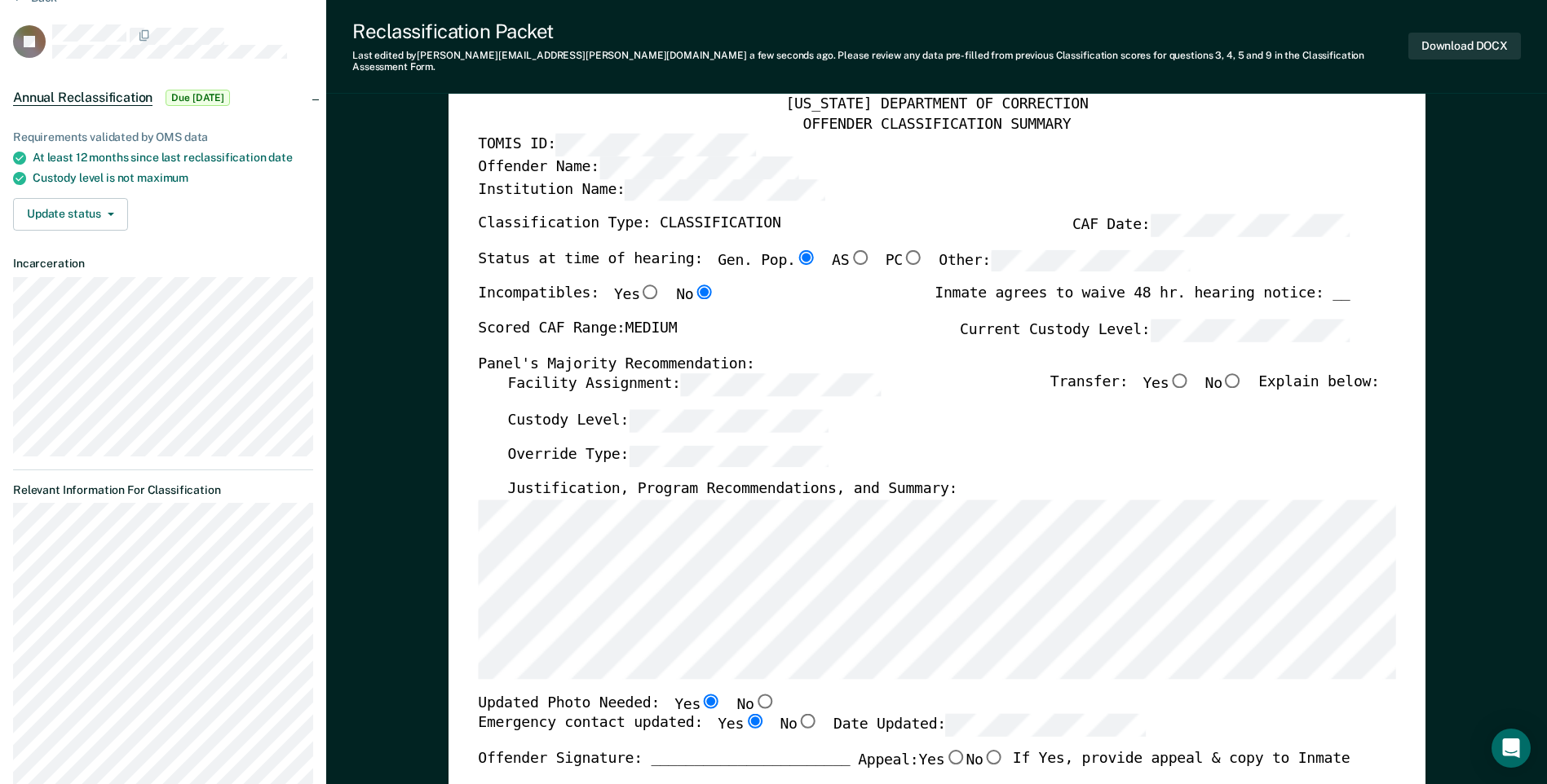
click at [769, 375] on input "No" at bounding box center [1233, 381] width 21 height 15
type textarea "x"
radio input "true"
click at [769, 43] on button "Download DOCX" at bounding box center [1465, 46] width 112 height 27
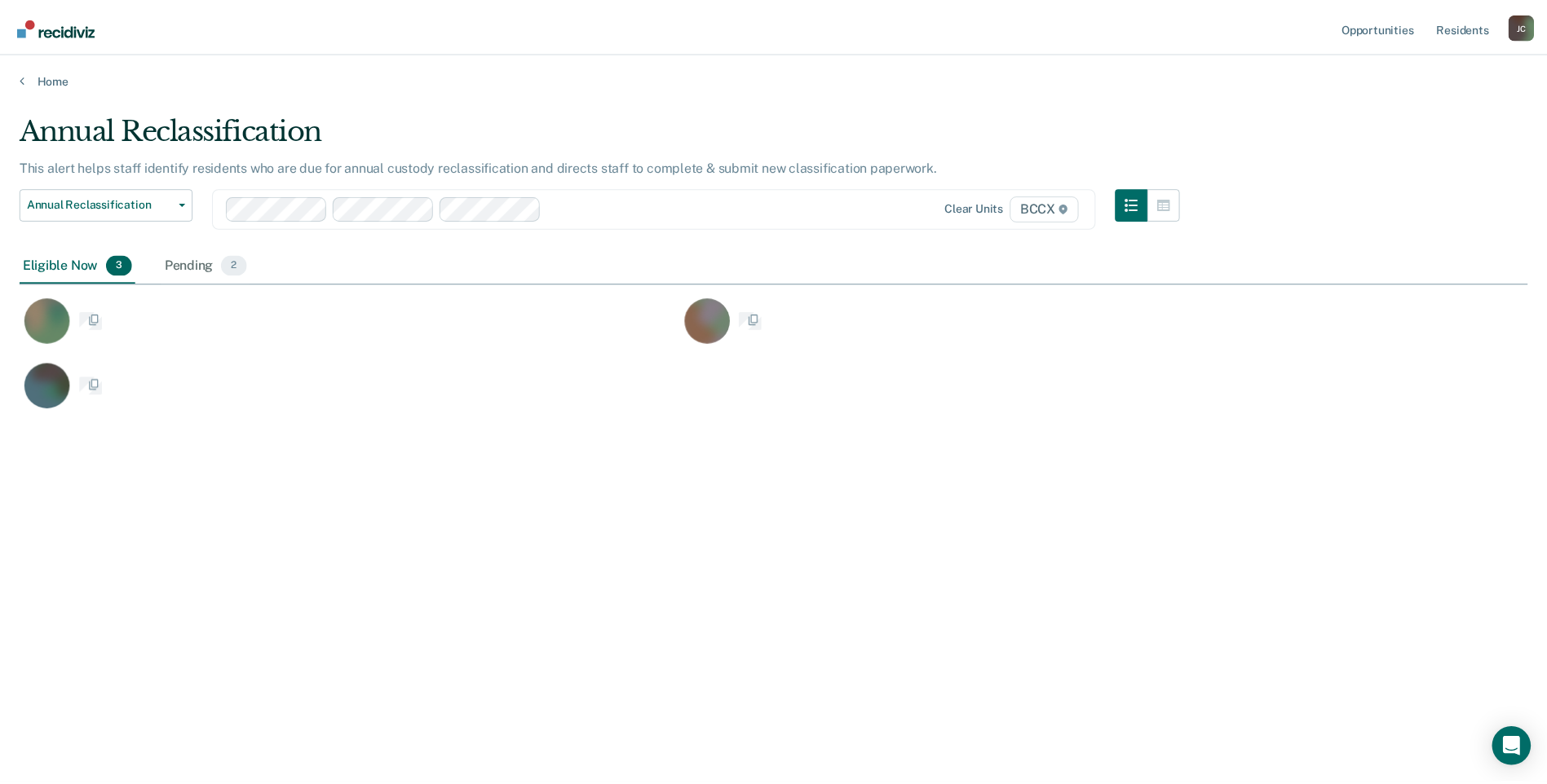
scroll to position [538, 1508]
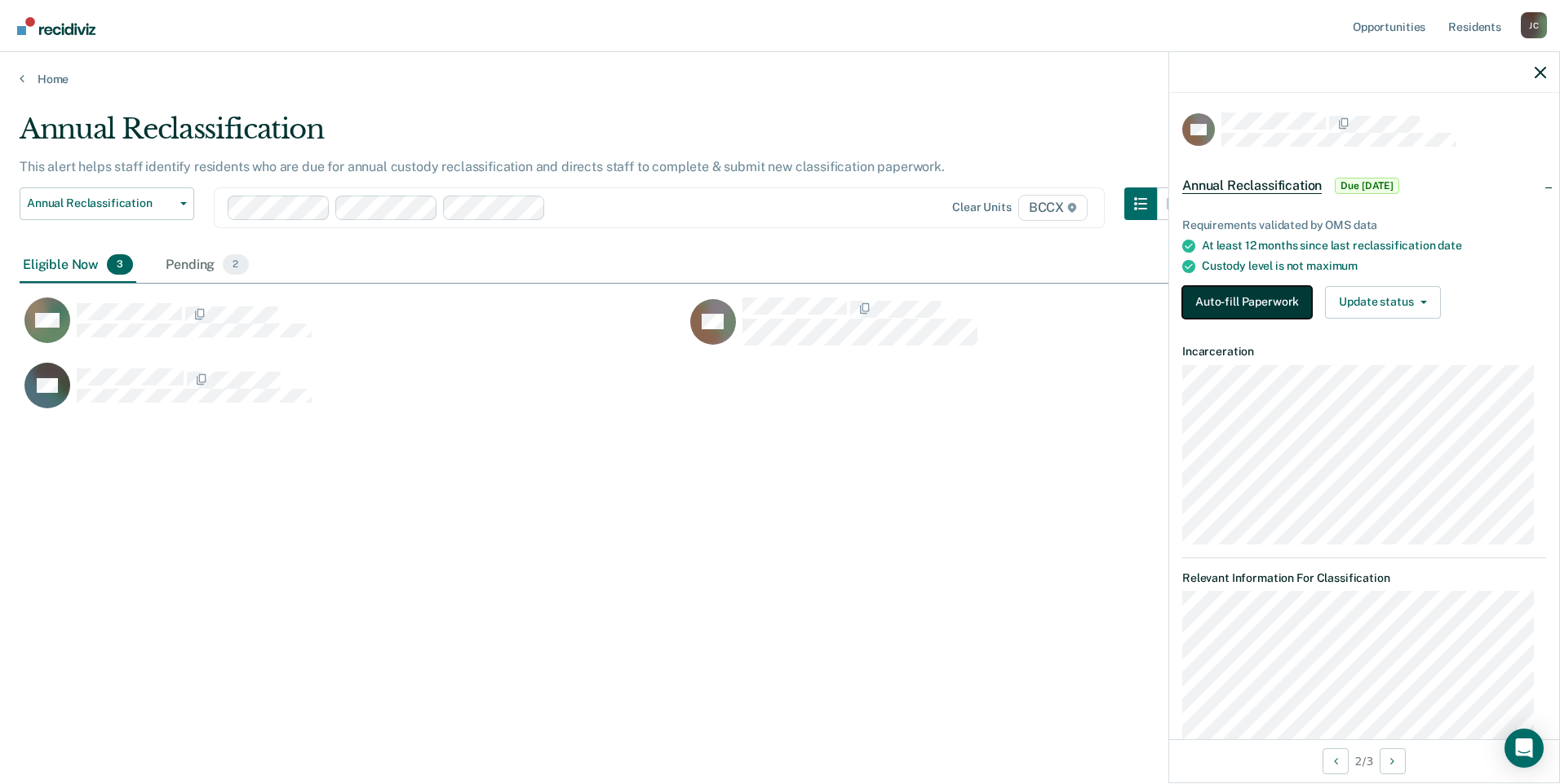
click at [769, 293] on button "Auto-fill Paperwork" at bounding box center [1247, 302] width 130 height 32
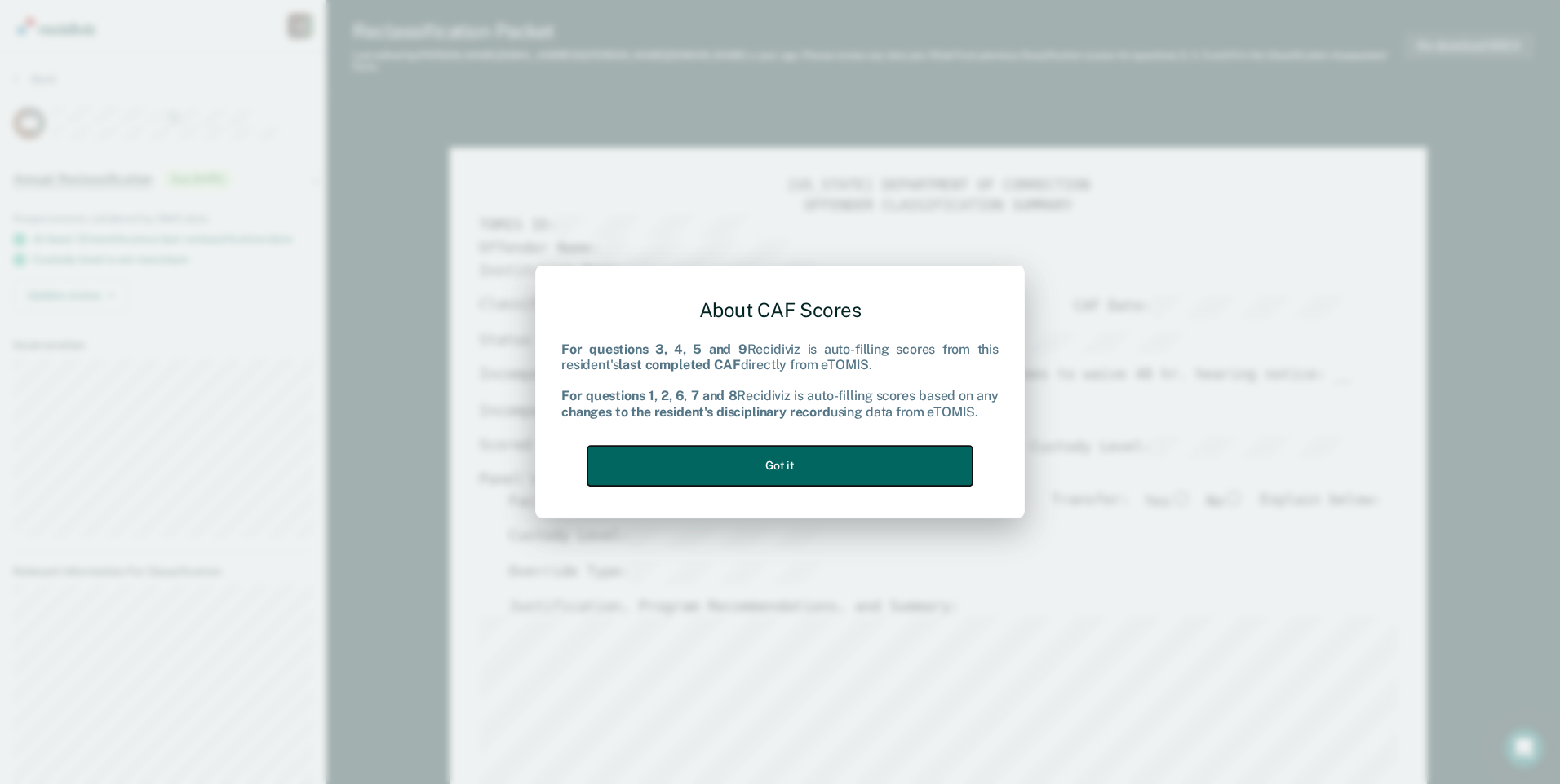
click at [726, 460] on button "Got it" at bounding box center [779, 467] width 385 height 40
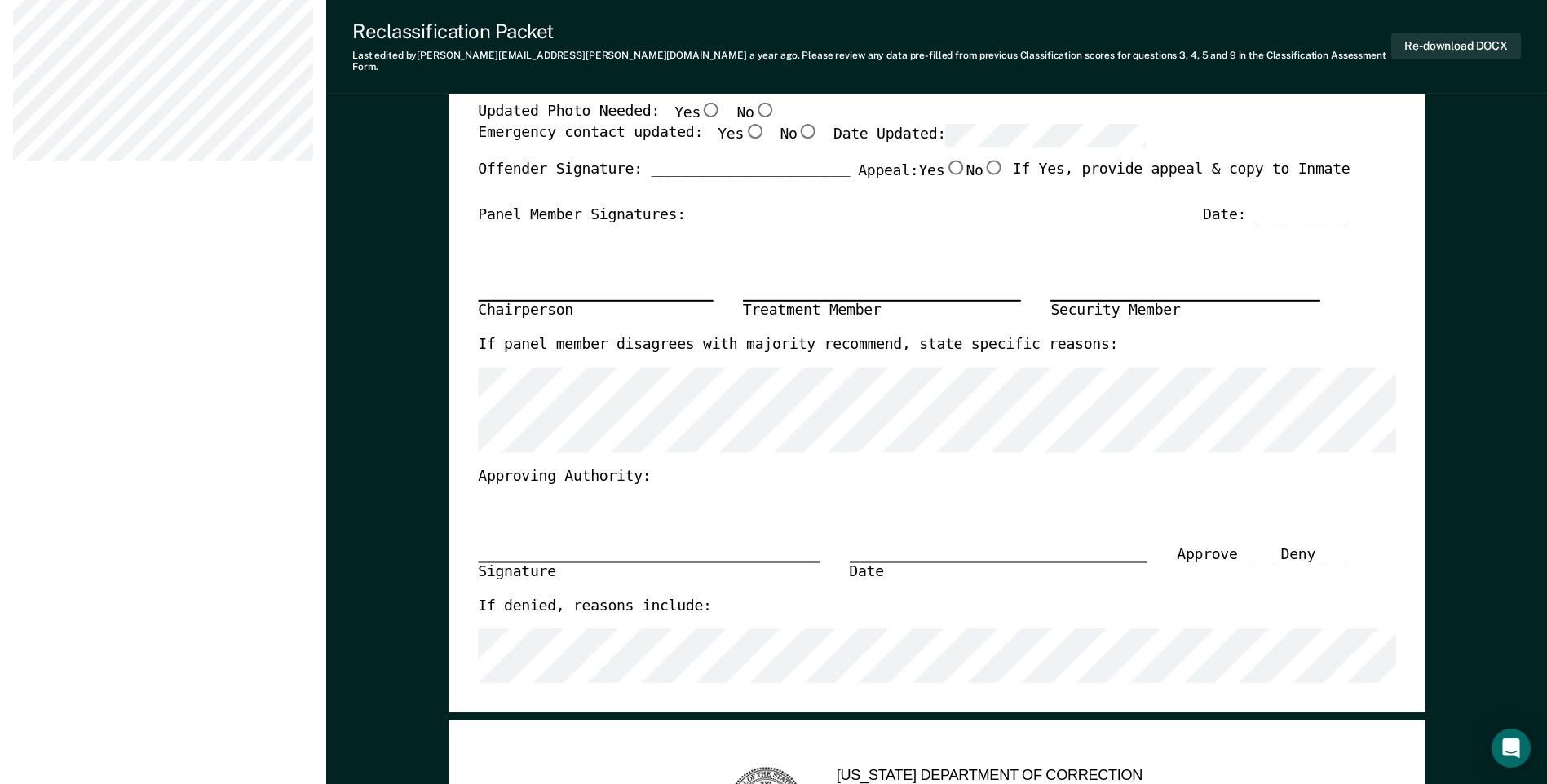
scroll to position [326, 0]
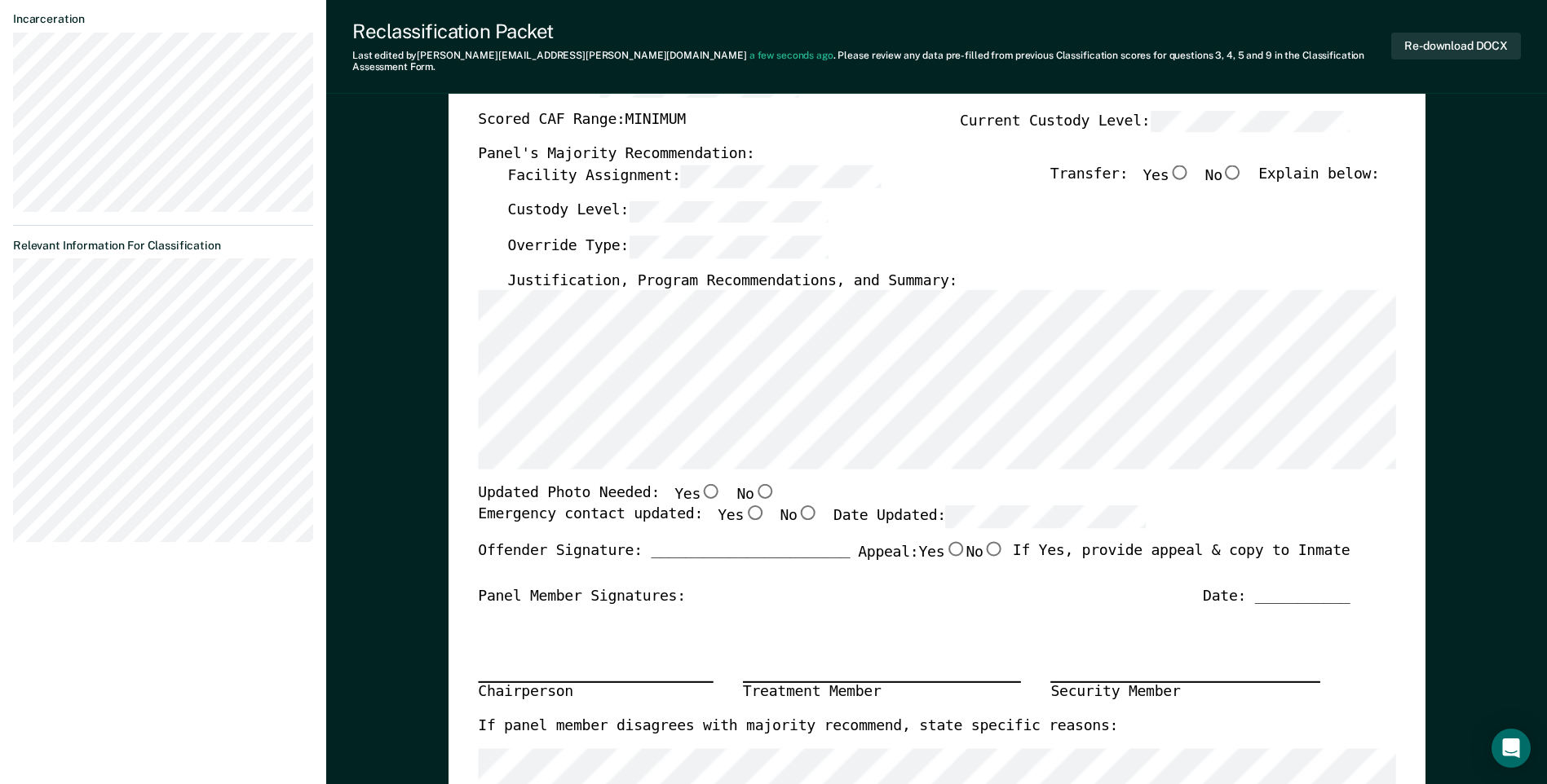
click at [701, 484] on input "Yes" at bounding box center [711, 491] width 21 height 15
type textarea "x"
radio input "true"
click at [753, 484] on input "No" at bounding box center [764, 491] width 21 height 15
type textarea "x"
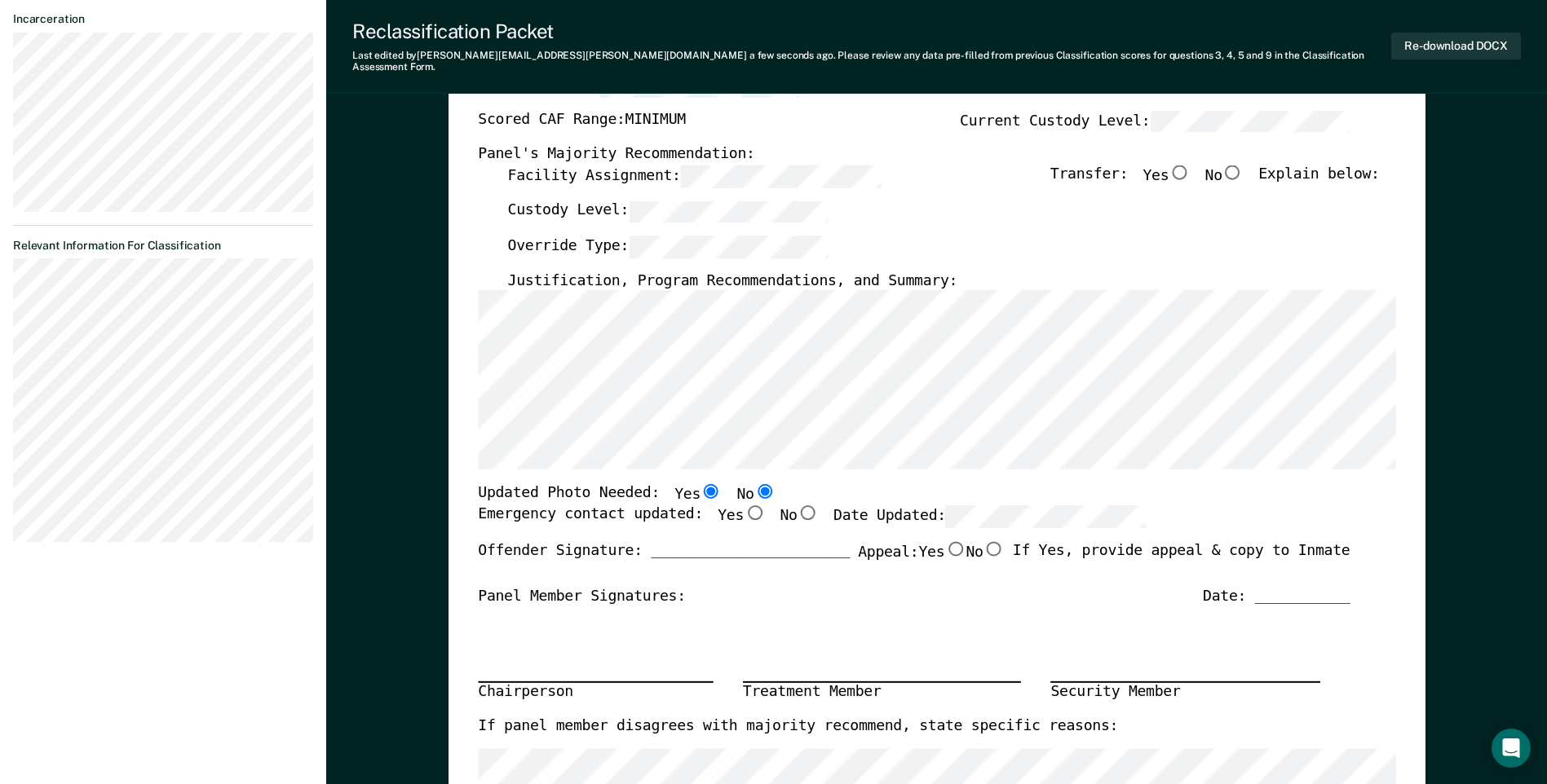
radio input "false"
radio input "true"
click at [744, 505] on input "Yes" at bounding box center [754, 512] width 21 height 15
type textarea "x"
radio input "true"
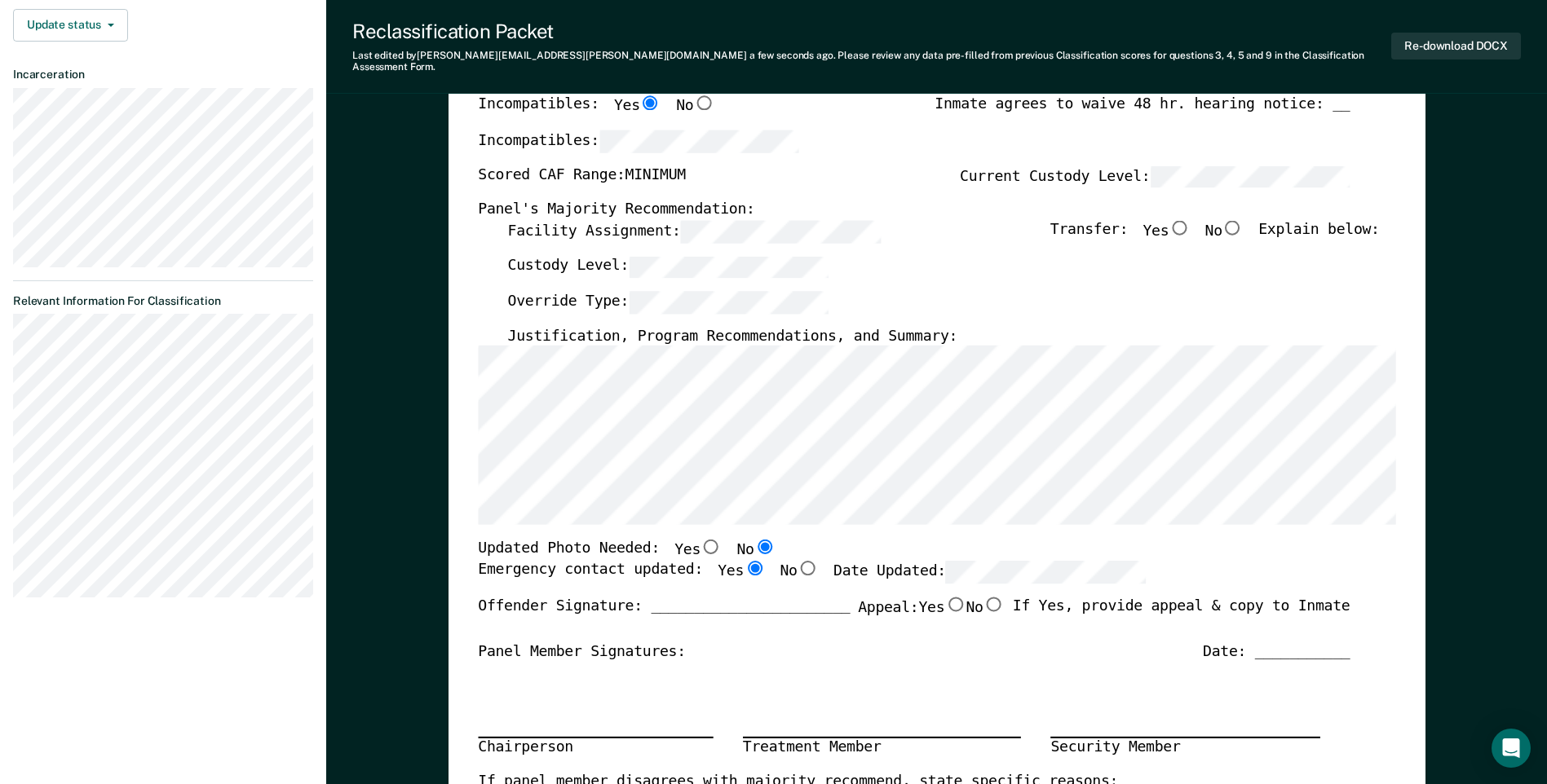
scroll to position [245, 0]
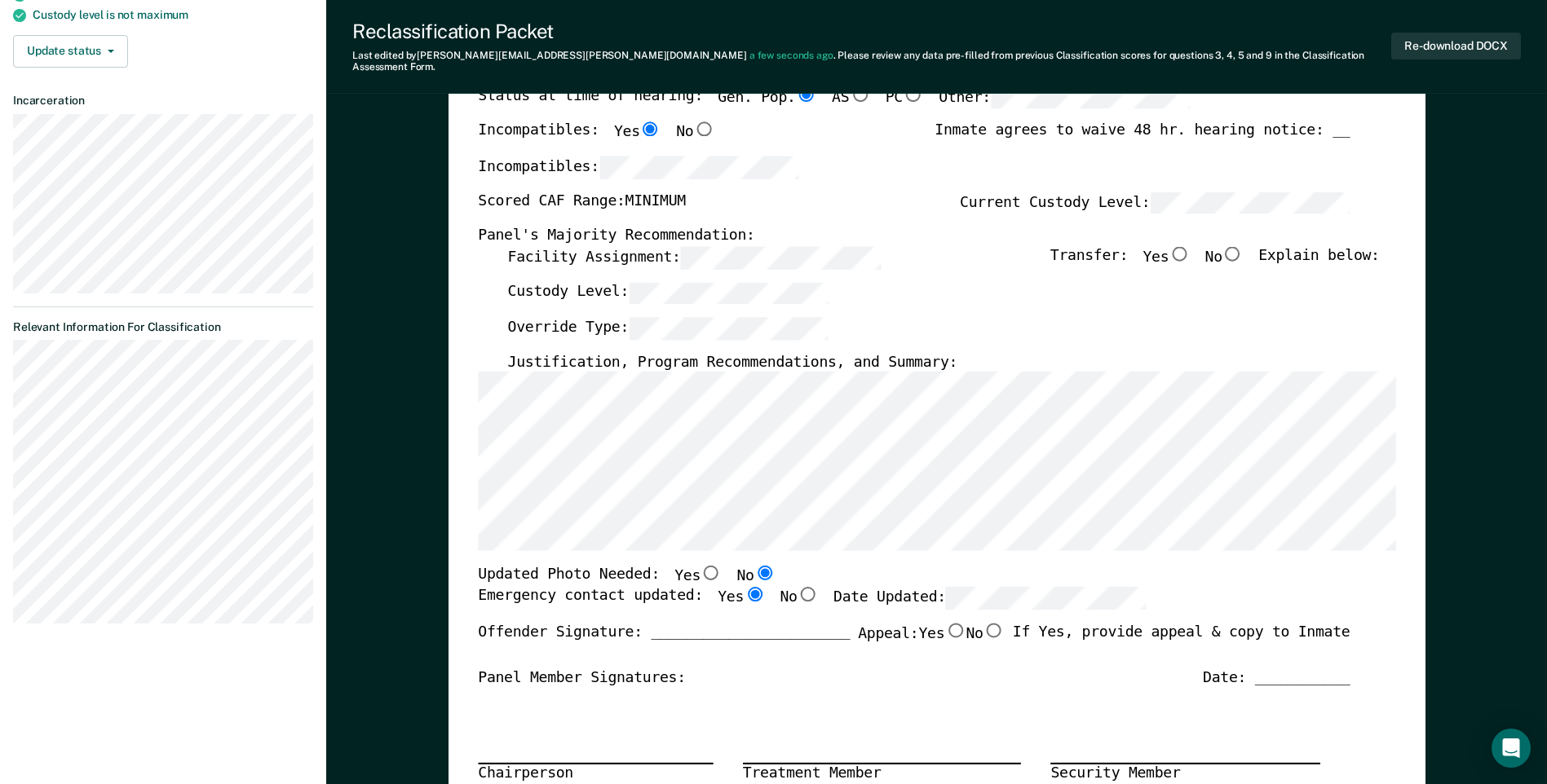
click at [769, 246] on input "No" at bounding box center [1233, 253] width 21 height 15
type textarea "x"
radio input "true"
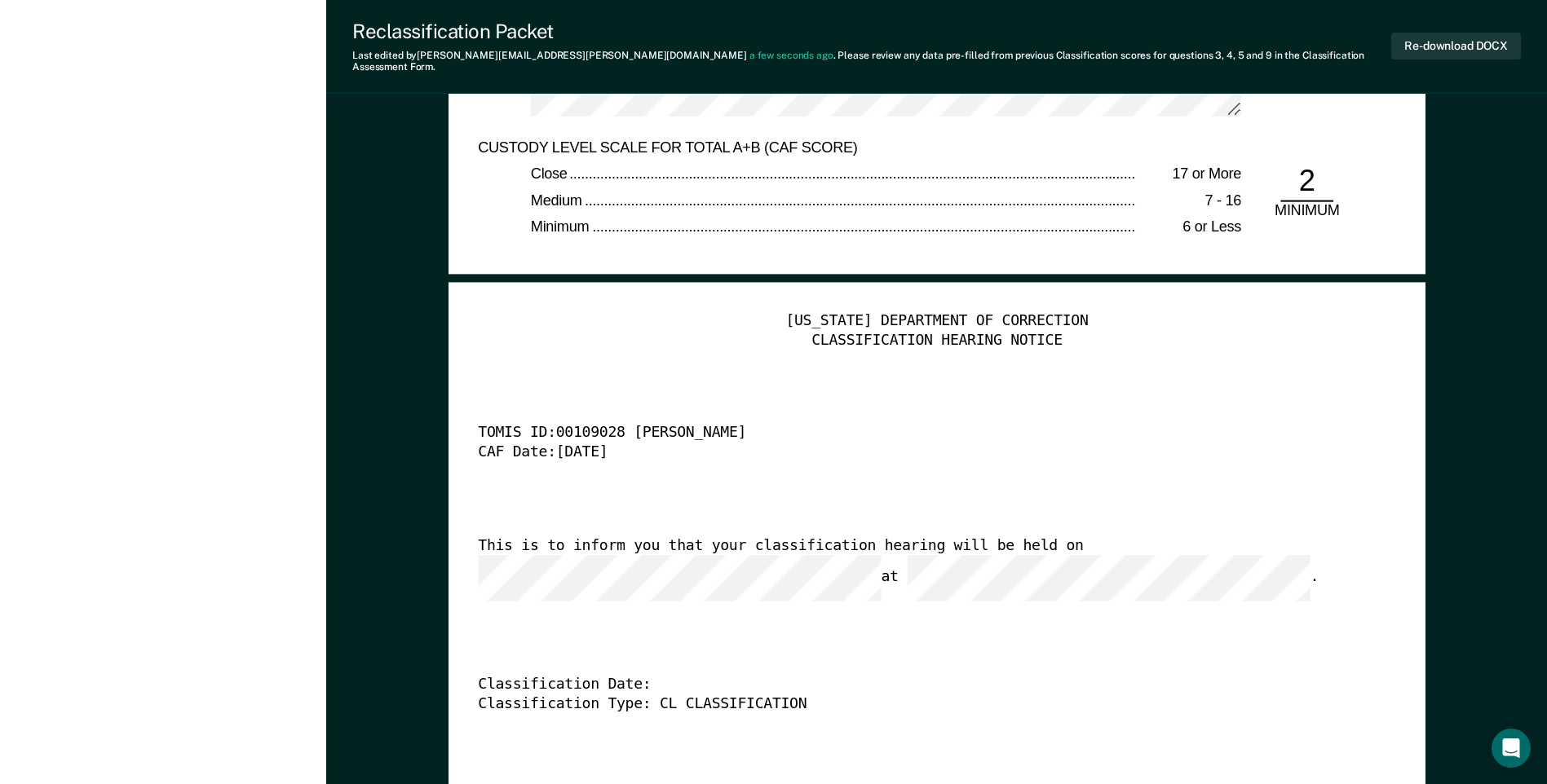
scroll to position [0, 55]
click at [759, 576] on div "[US_STATE] DEPARTMENT OF CORRECTION CLASSIFICATION HEARING NOTICE TOMIS ID: 001…" at bounding box center [937, 560] width 917 height 496
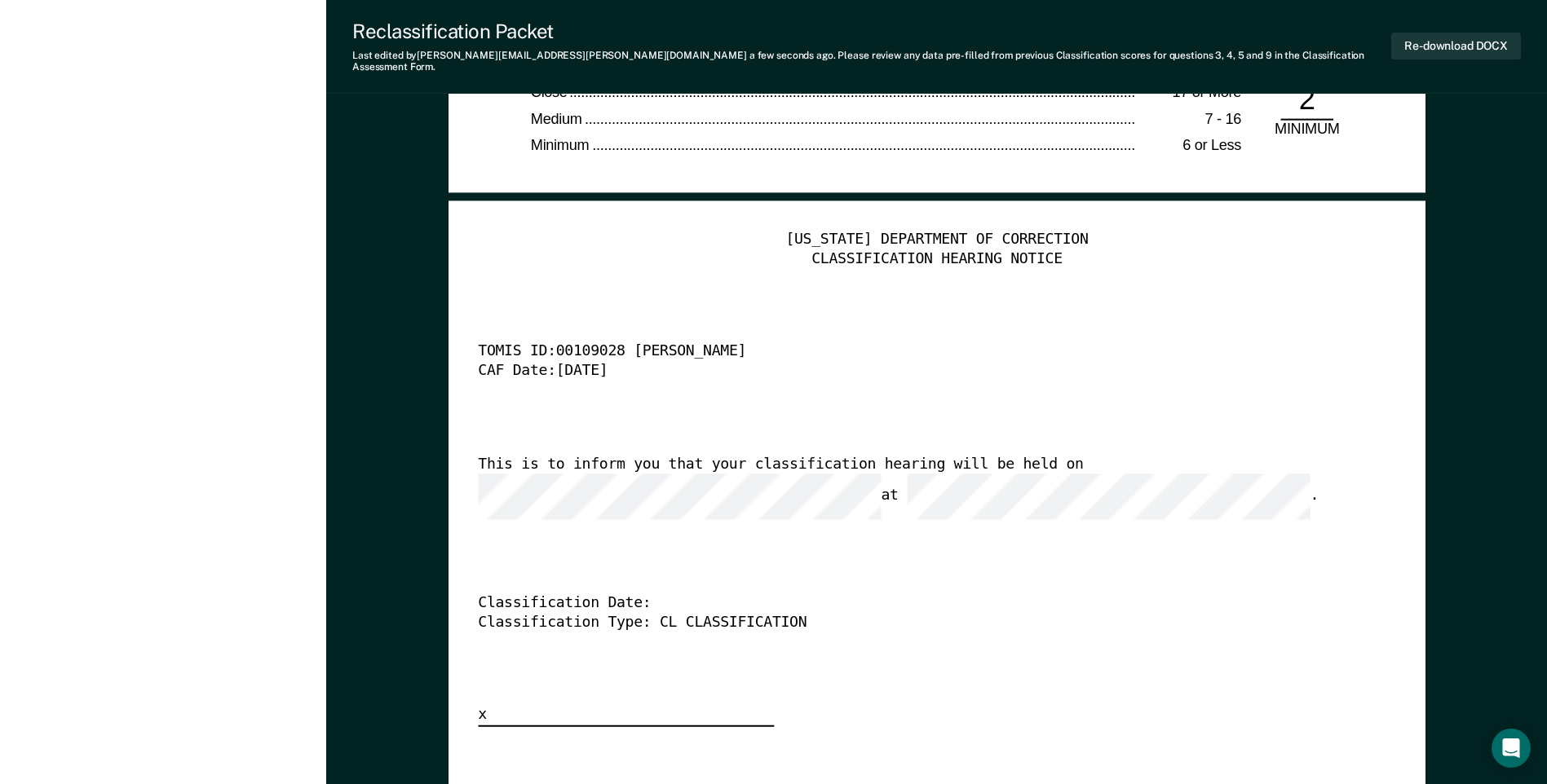
scroll to position [0, 15]
click at [769, 595] on div "Classification Date:" at bounding box center [914, 604] width 872 height 19
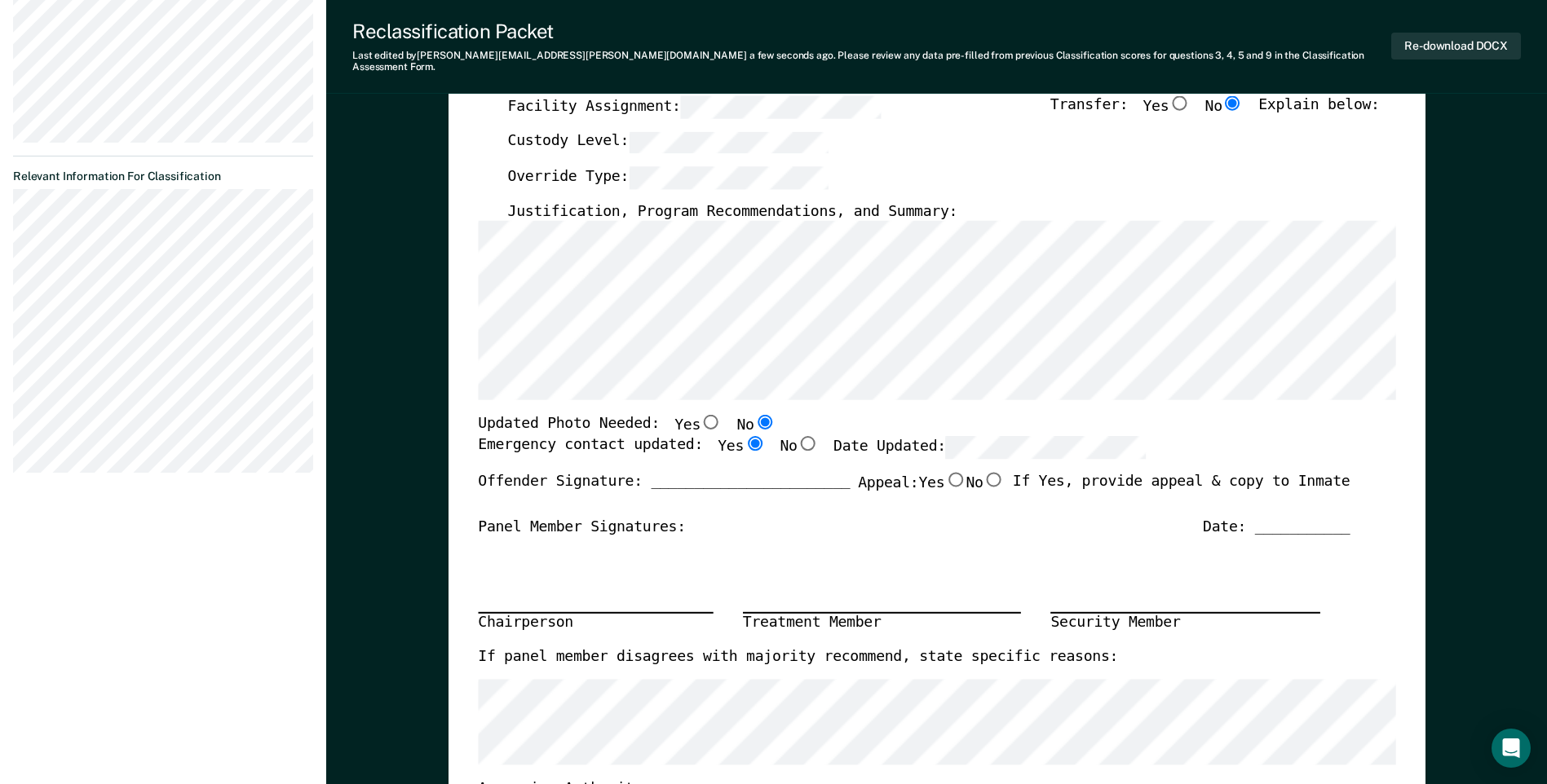
scroll to position [489, 0]
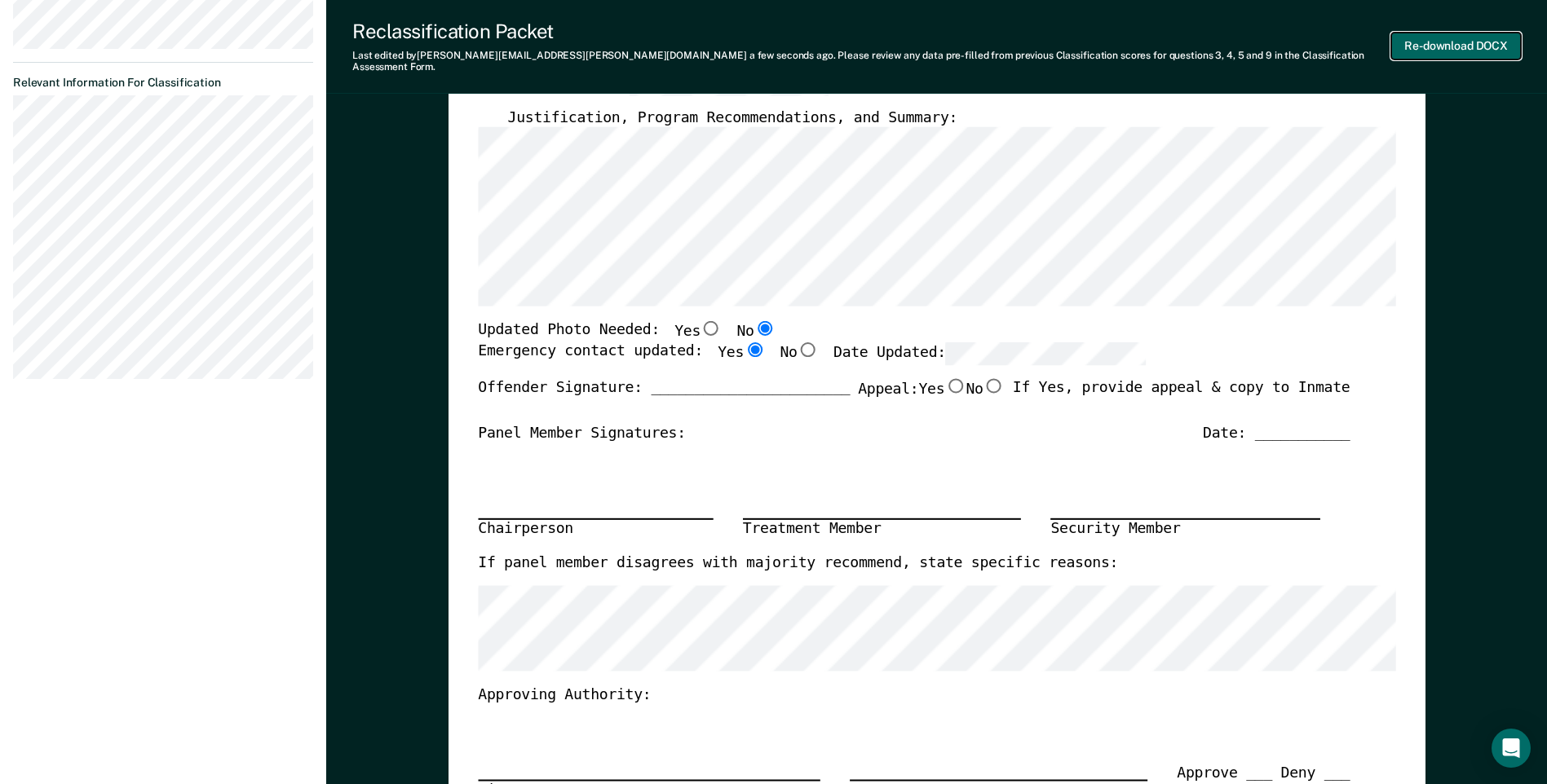
click at [769, 41] on button "Re-download DOCX" at bounding box center [1456, 46] width 130 height 27
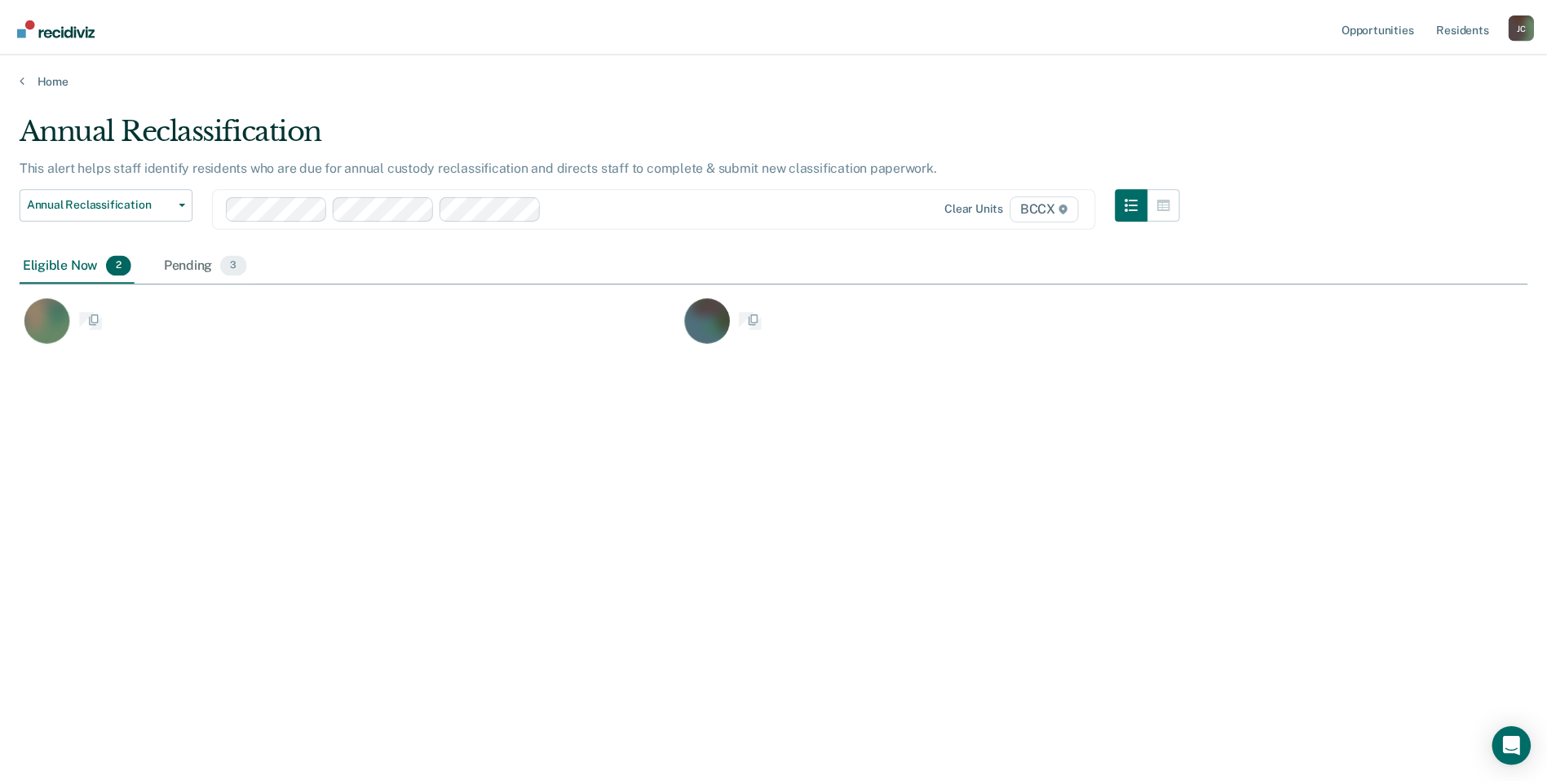
scroll to position [538, 1508]
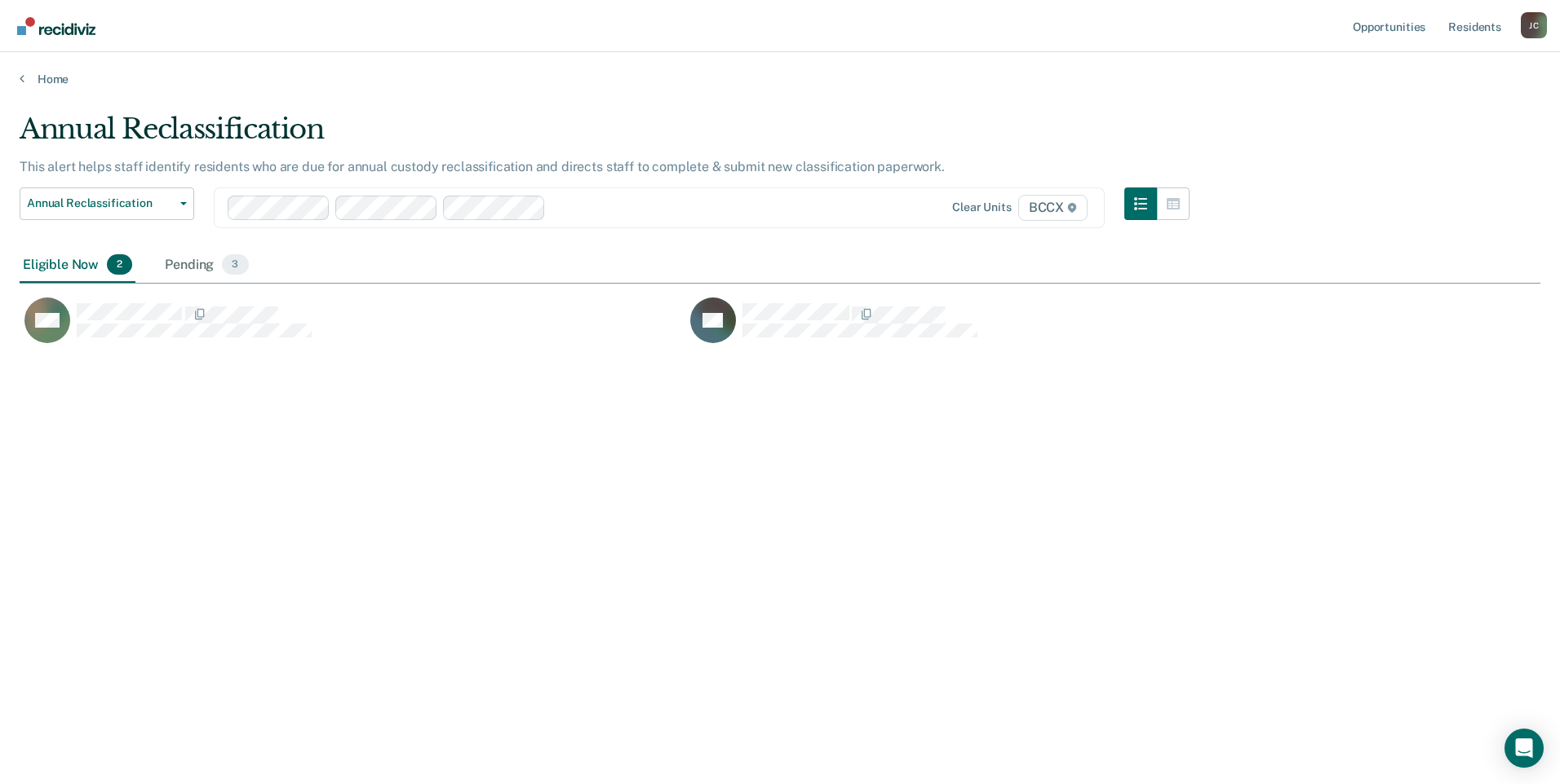
click at [688, 391] on div "Annual Reclassification This alert helps staff identify residents who are due f…" at bounding box center [779, 387] width 1521 height 550
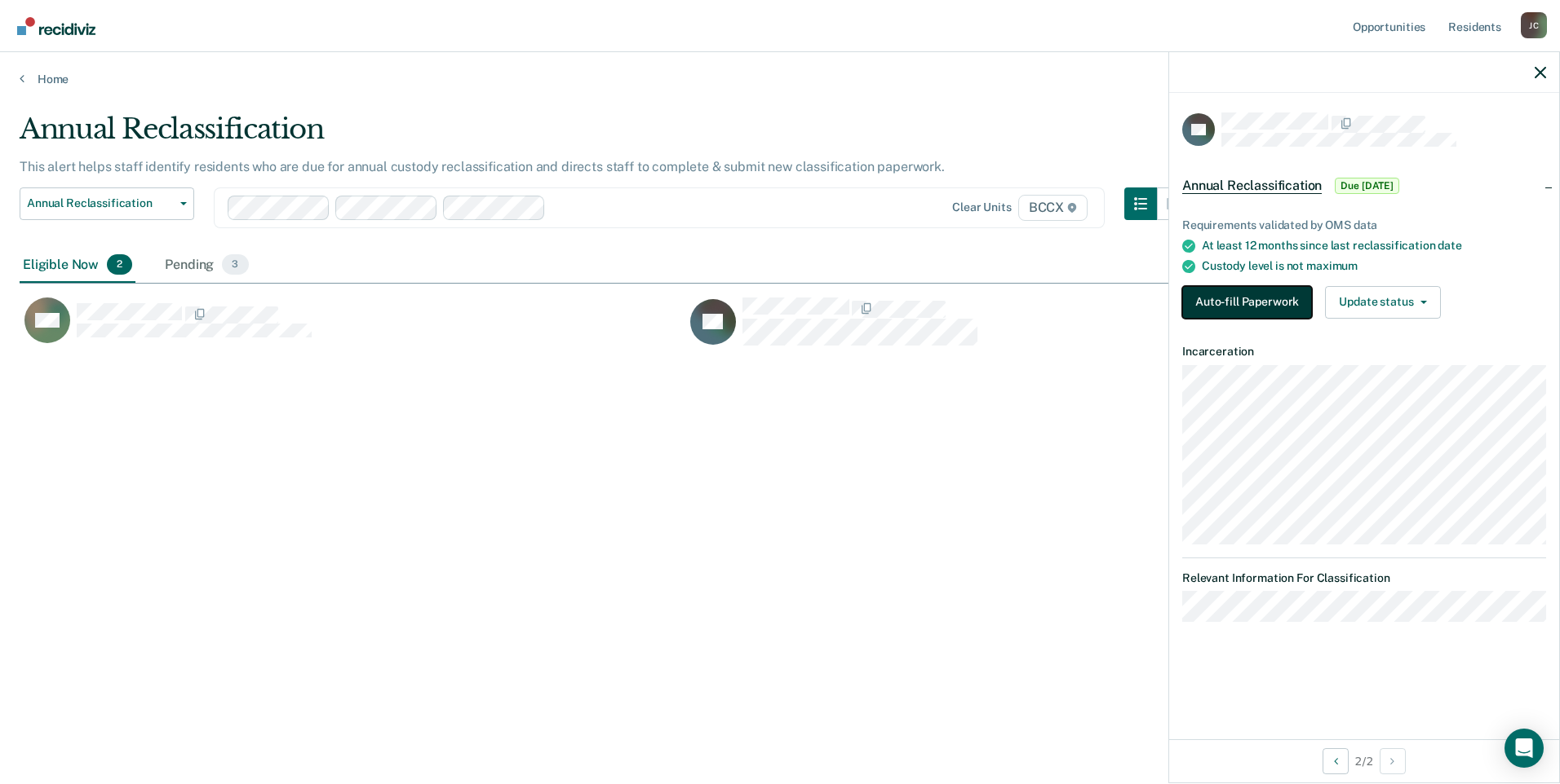
click at [769, 300] on button "Auto-fill Paperwork" at bounding box center [1247, 302] width 130 height 32
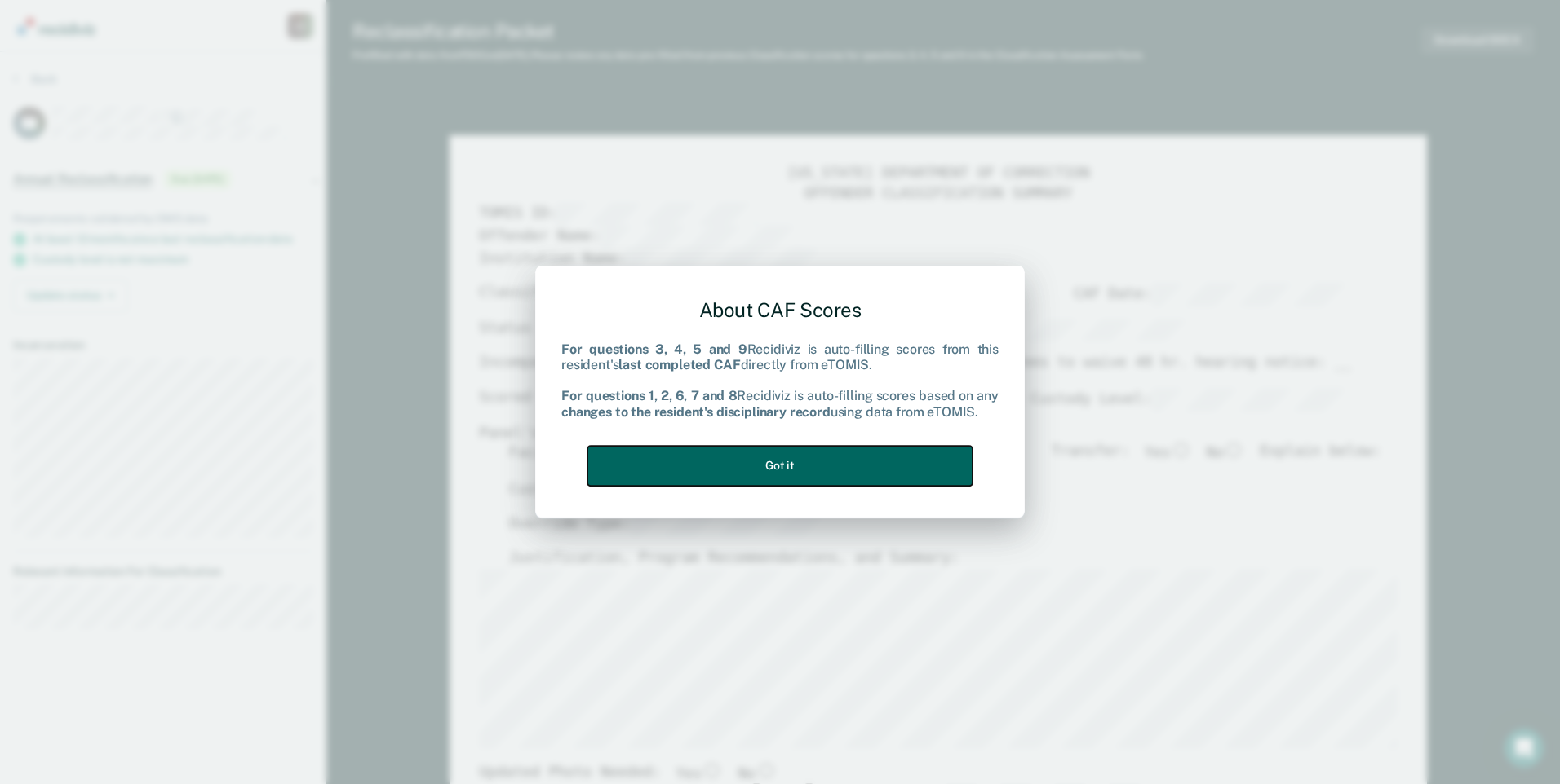
click at [769, 460] on button "Got it" at bounding box center [779, 467] width 385 height 40
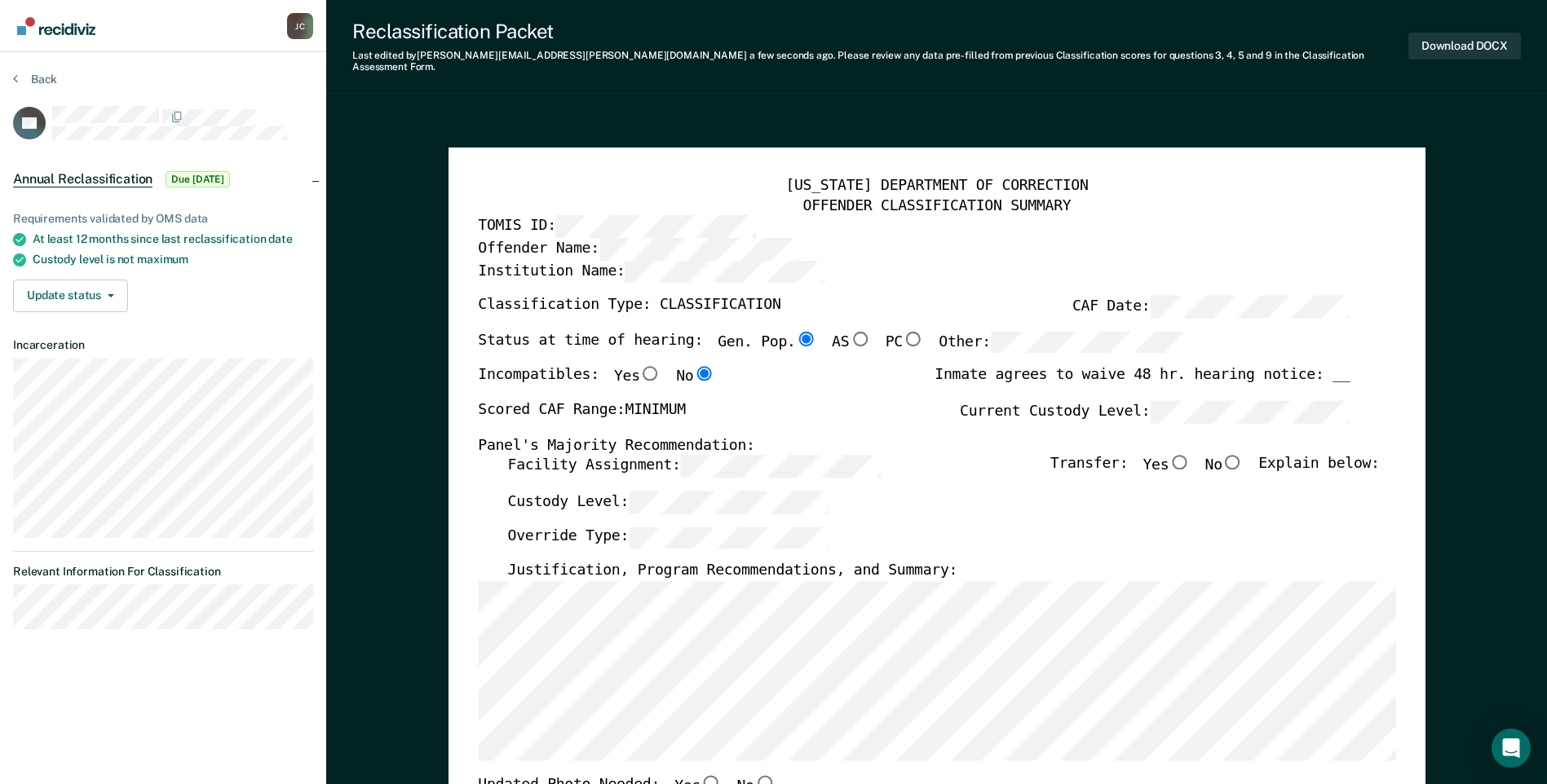
click at [769, 455] on input "No" at bounding box center [1233, 462] width 21 height 15
type textarea "x"
radio input "true"
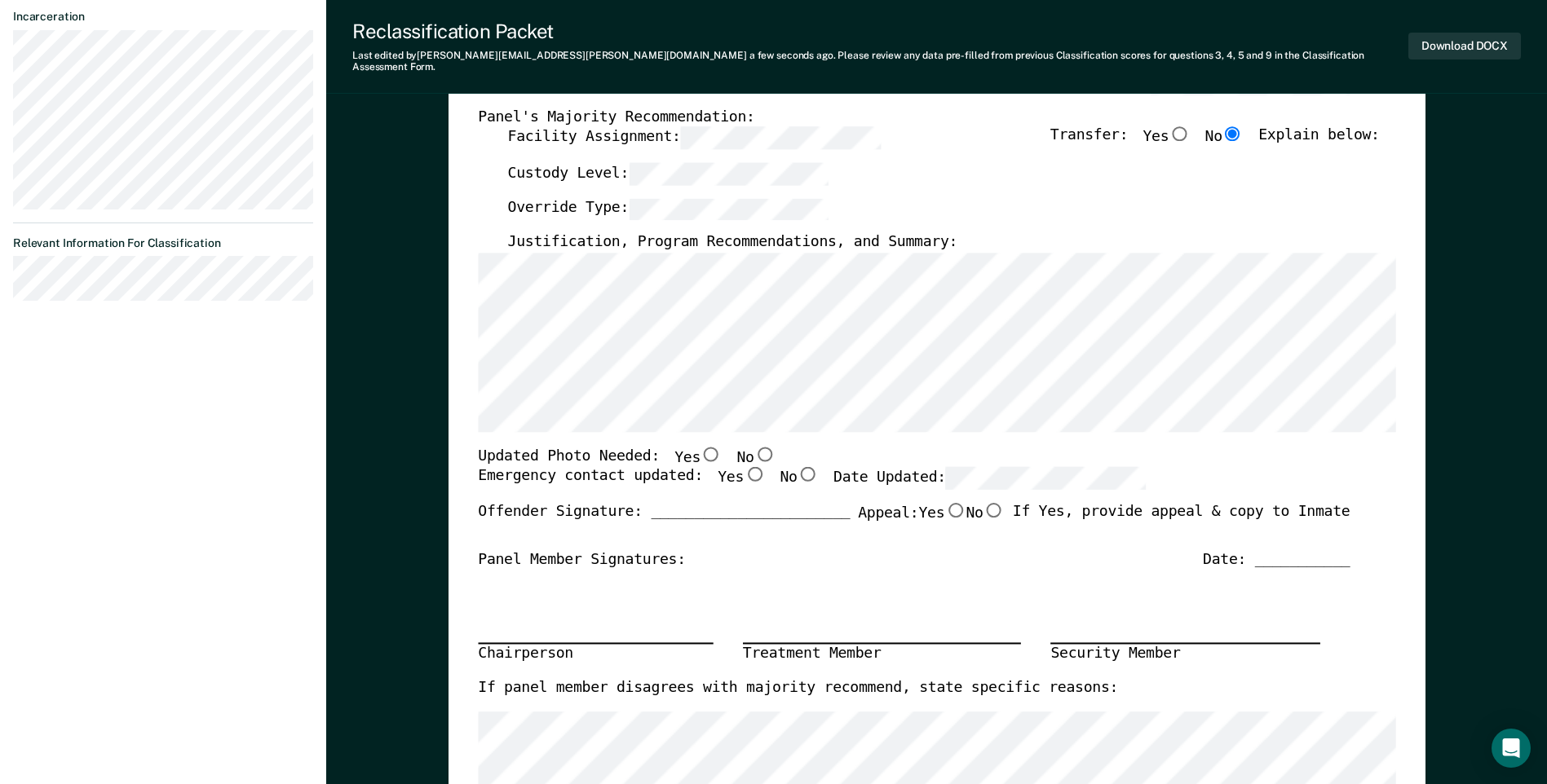
scroll to position [408, 0]
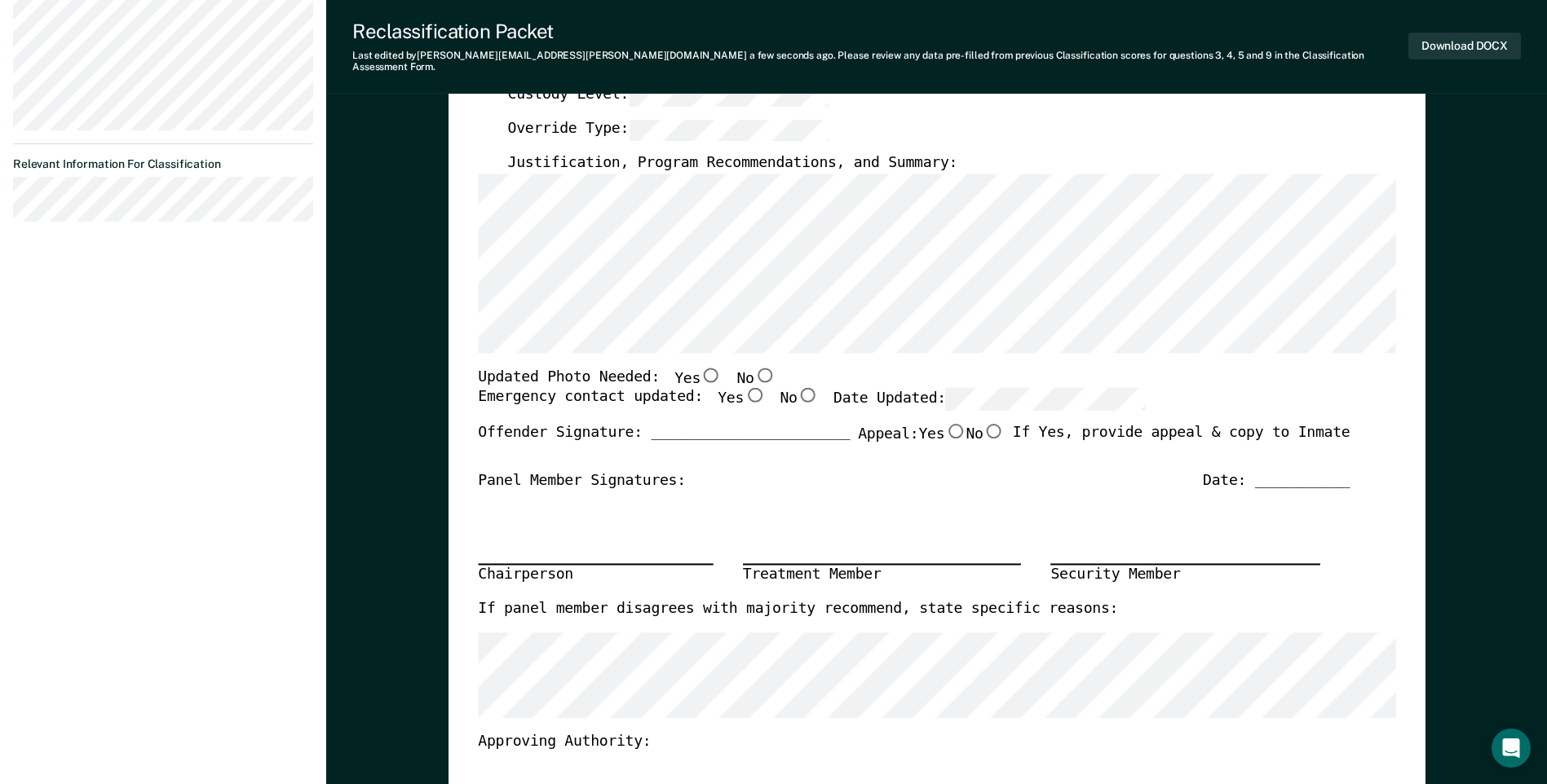
click at [753, 367] on input "No" at bounding box center [764, 374] width 21 height 15
type textarea "x"
radio input "true"
click at [744, 388] on input "Yes" at bounding box center [754, 396] width 21 height 15
type textarea "x"
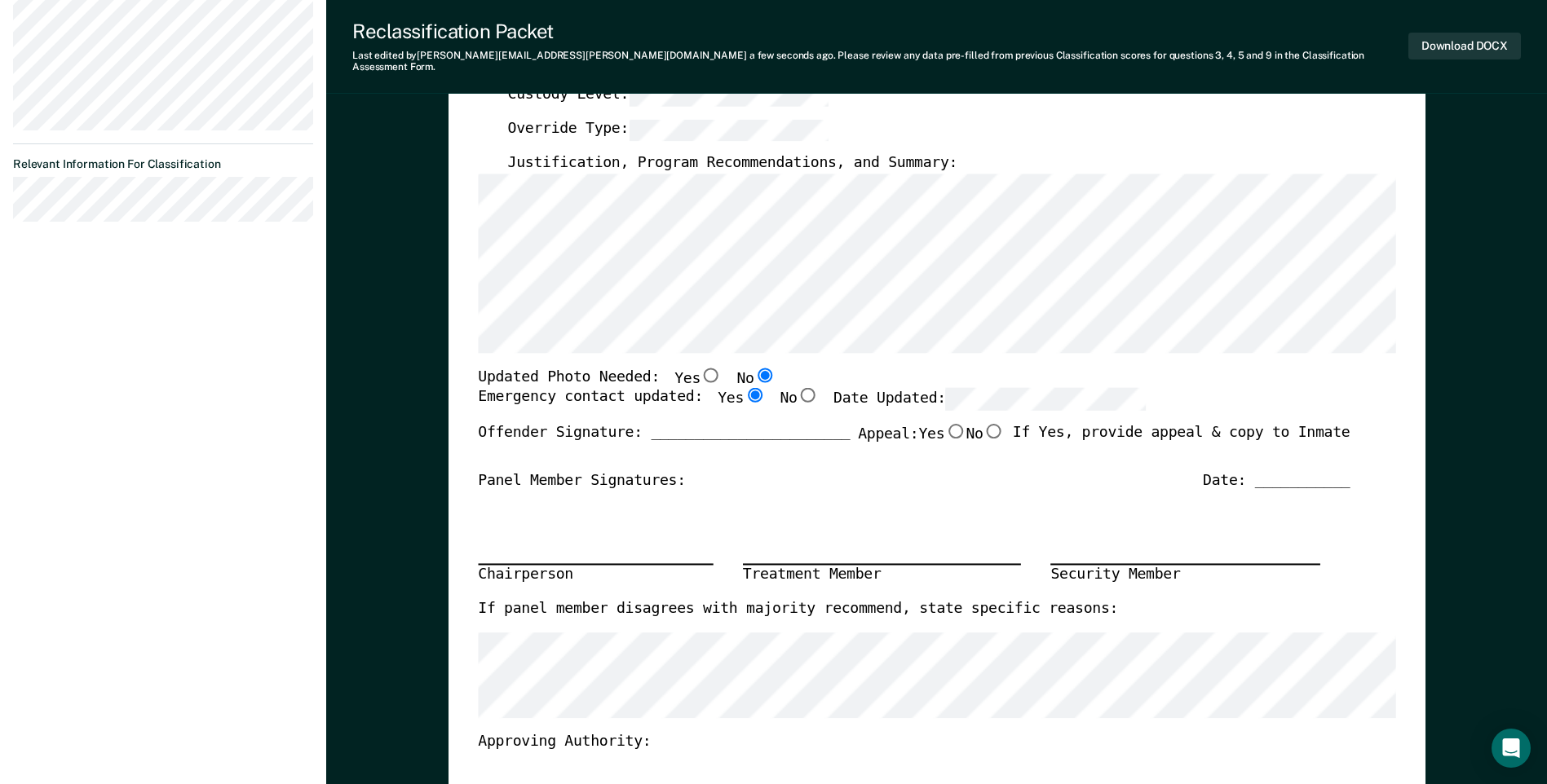
radio input "true"
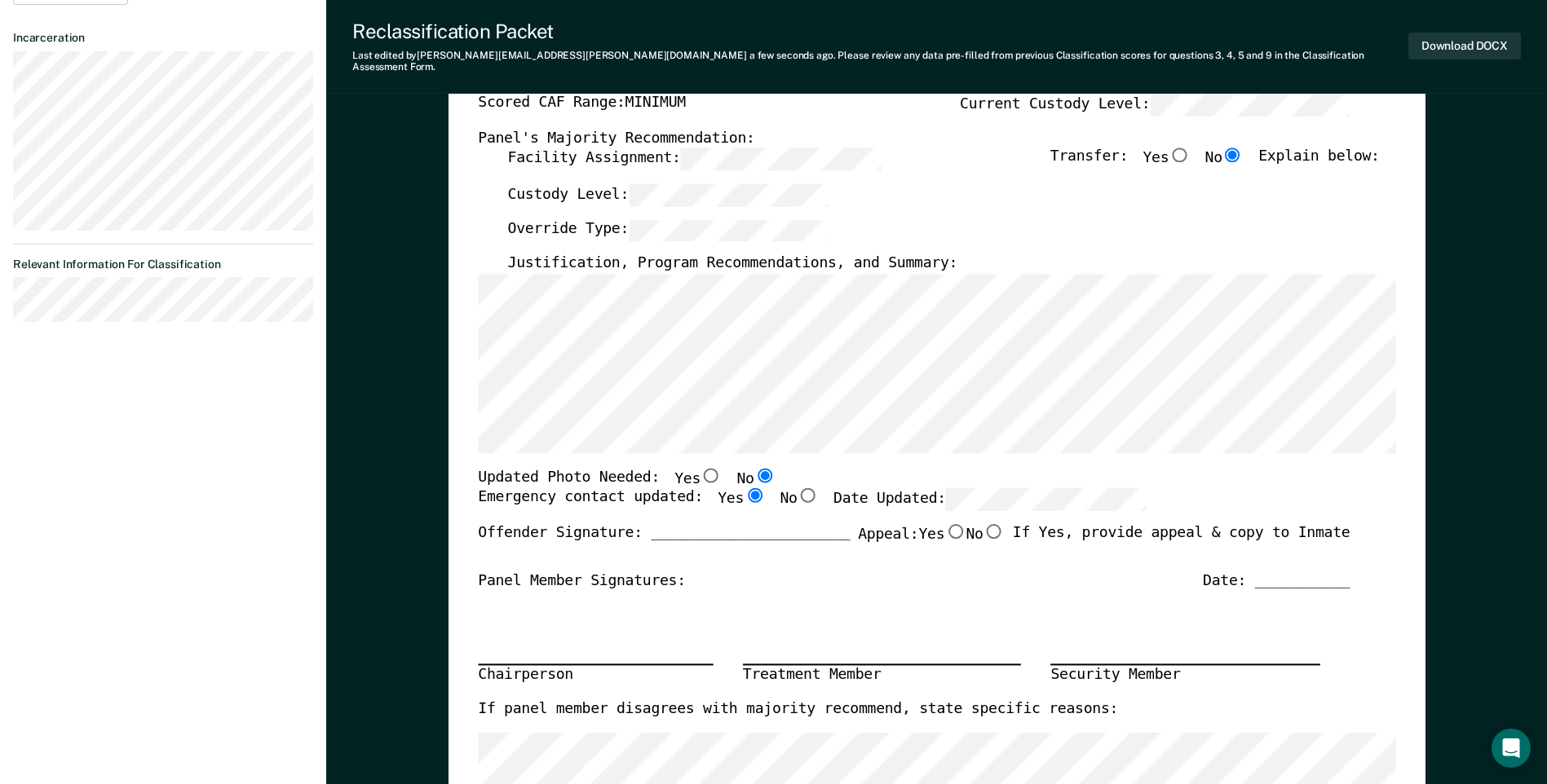
scroll to position [326, 0]
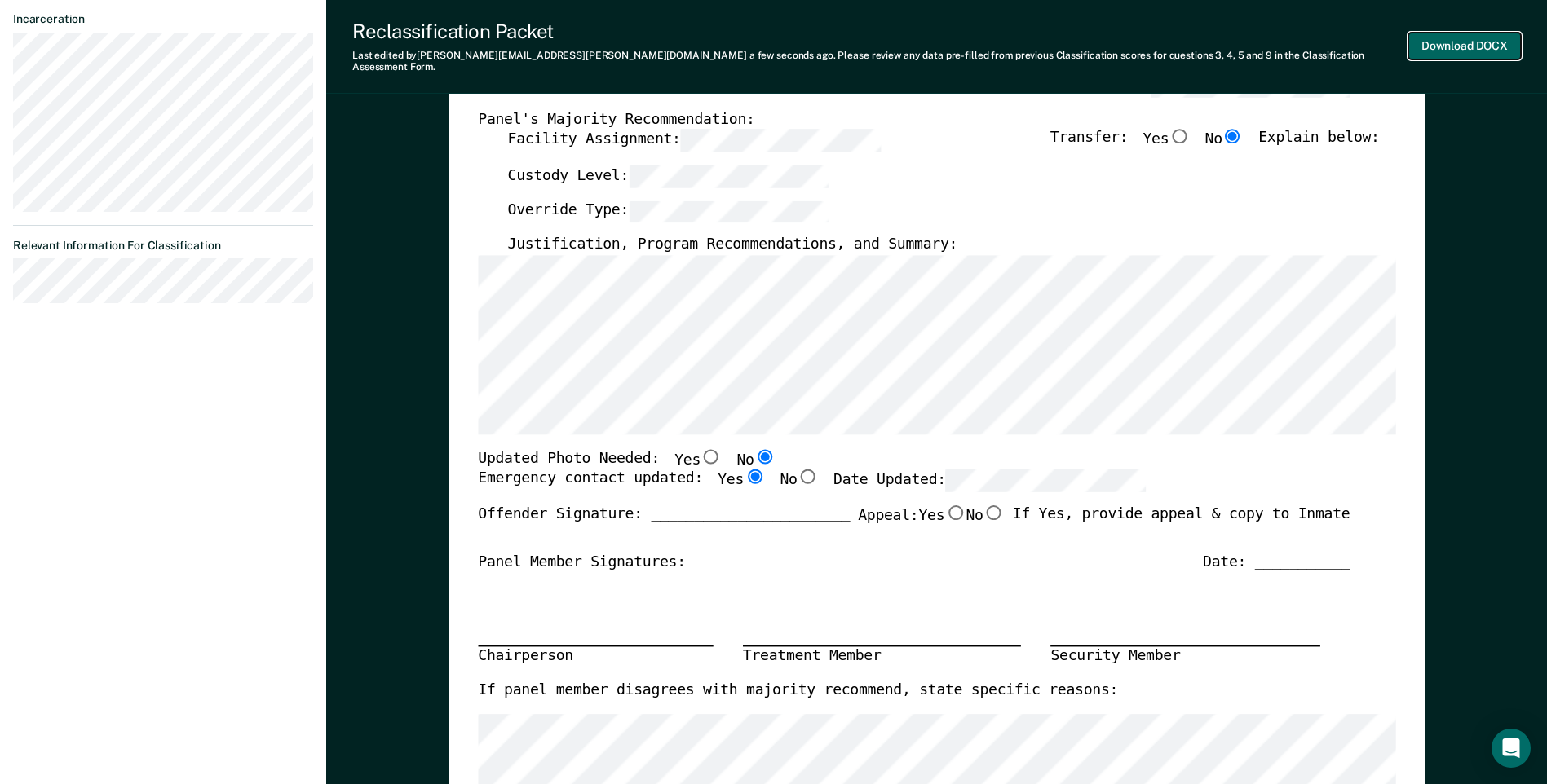
click at [769, 39] on button "Download DOCX" at bounding box center [1465, 46] width 112 height 27
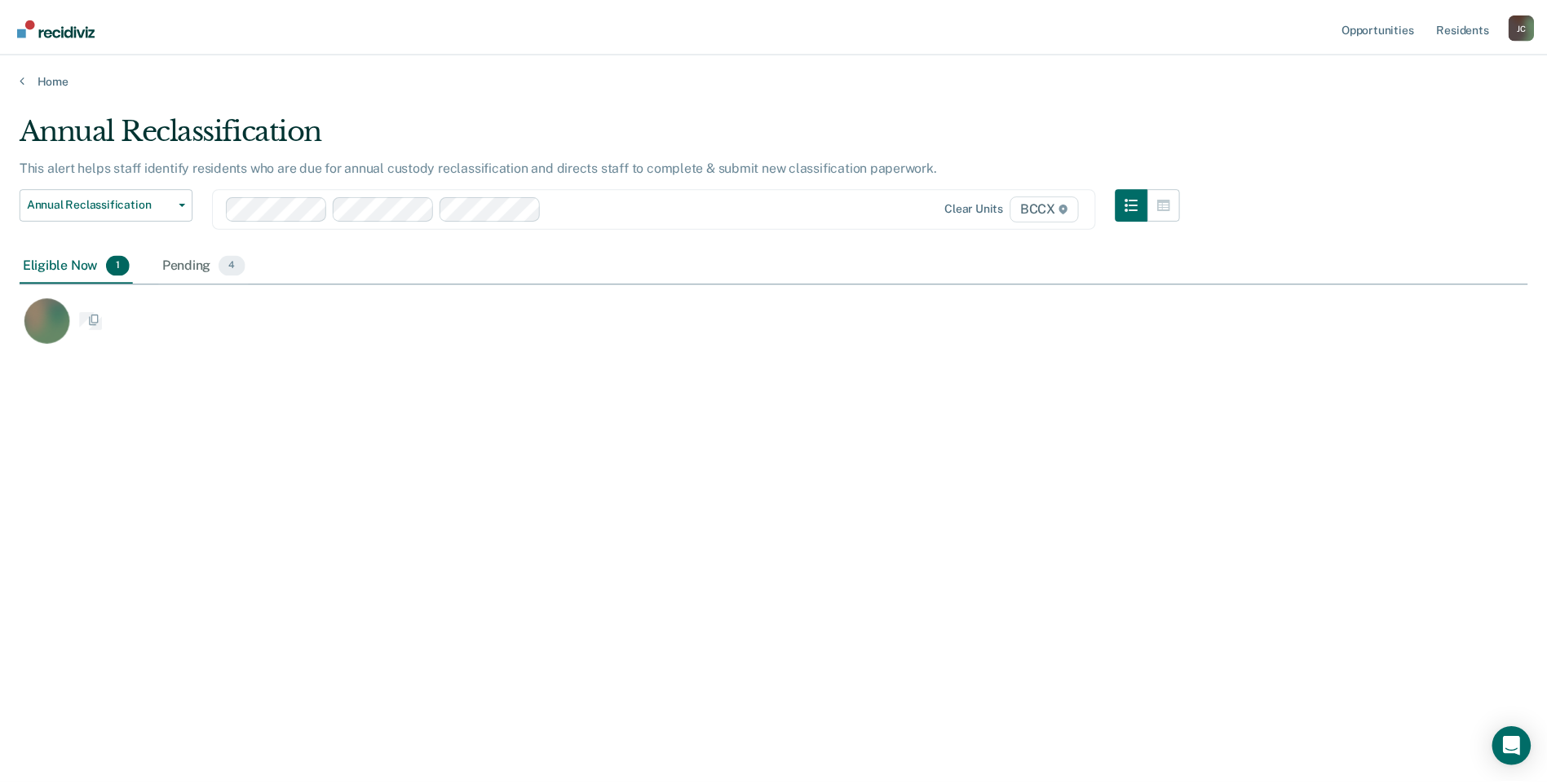
scroll to position [538, 1508]
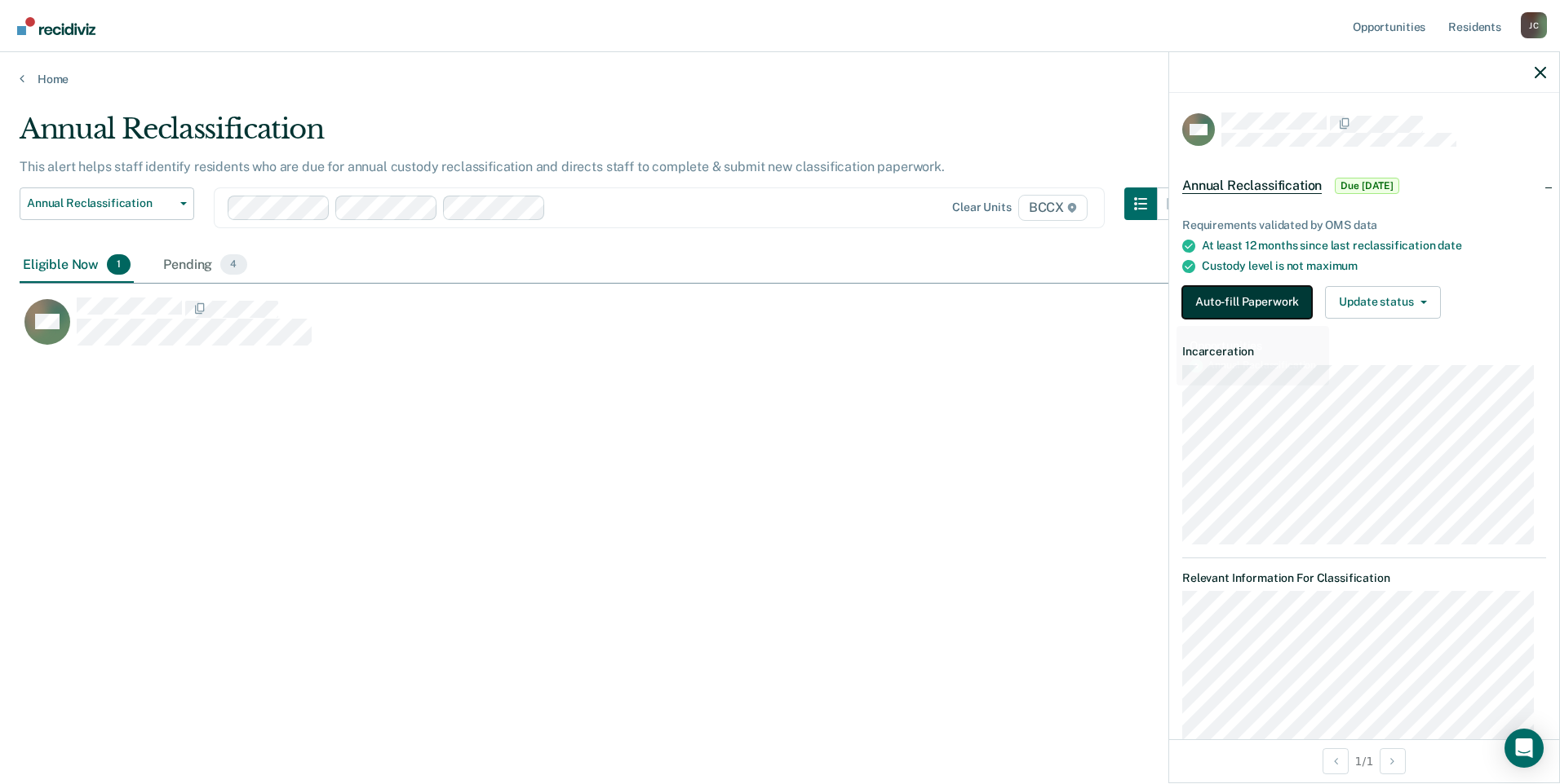
click at [769, 296] on button "Auto-fill Paperwork" at bounding box center [1247, 302] width 130 height 32
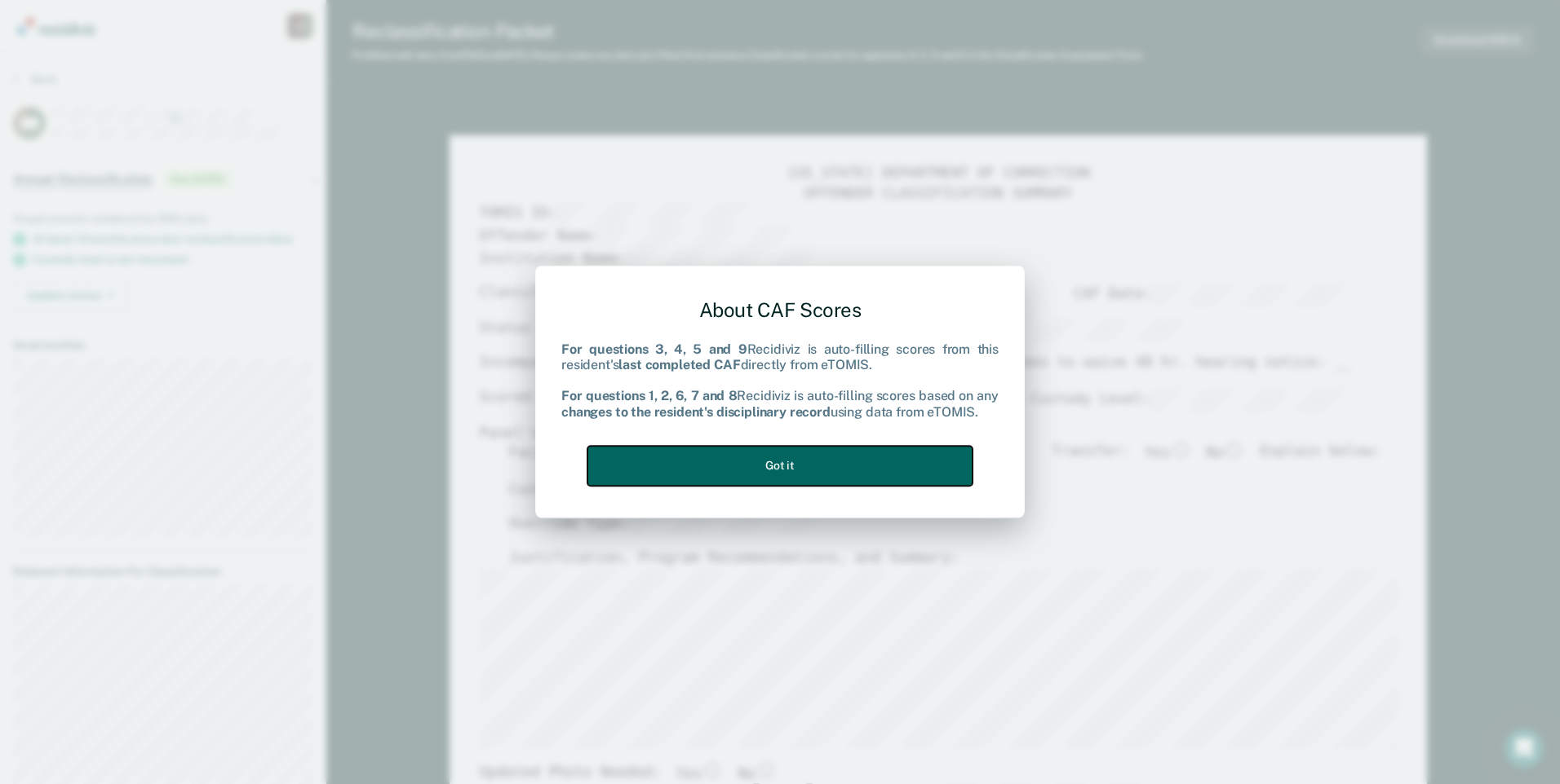
click at [769, 470] on button "Got it" at bounding box center [779, 467] width 385 height 40
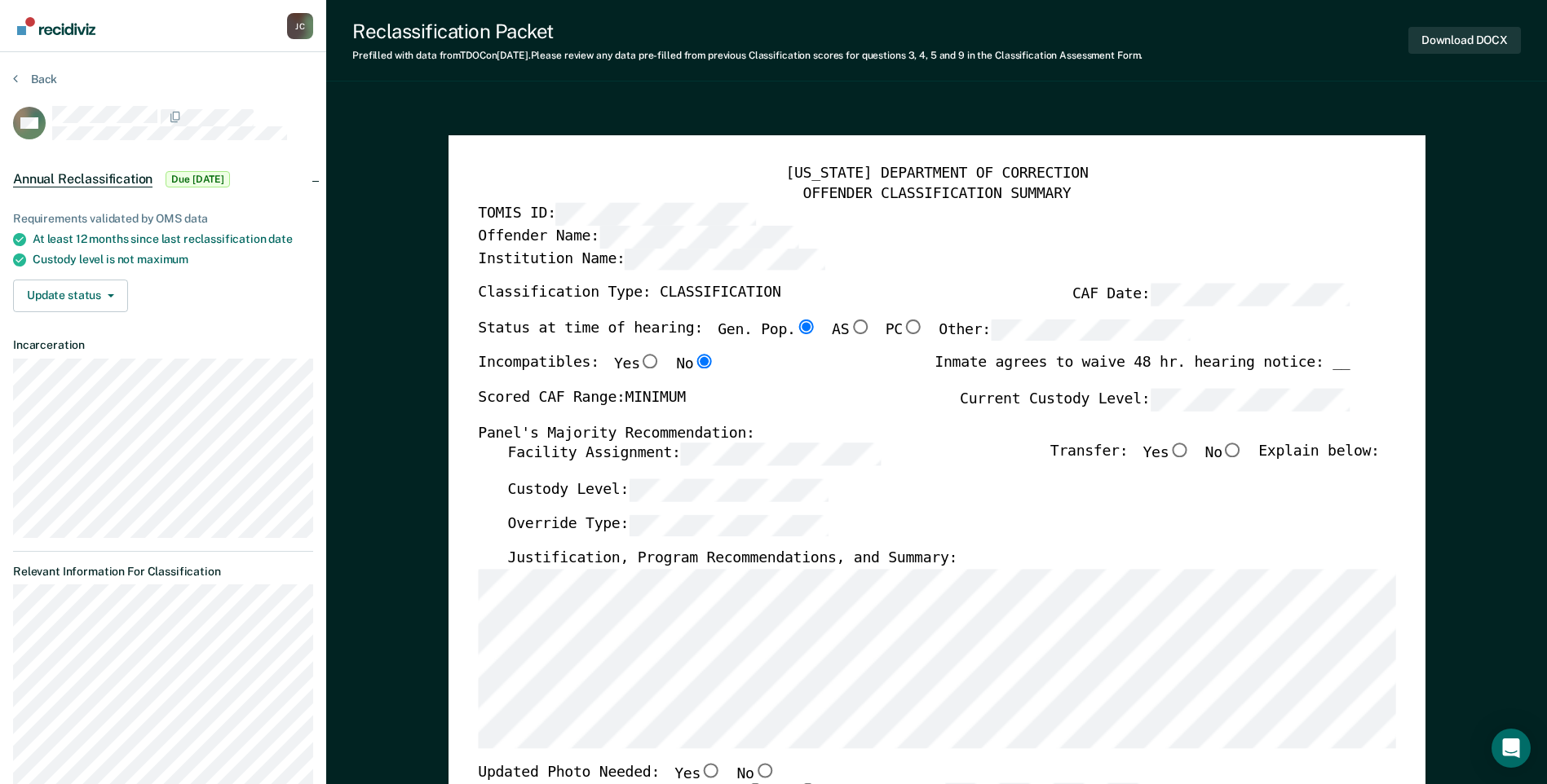
click at [769, 449] on input "No" at bounding box center [1233, 451] width 21 height 15
type textarea "x"
radio input "true"
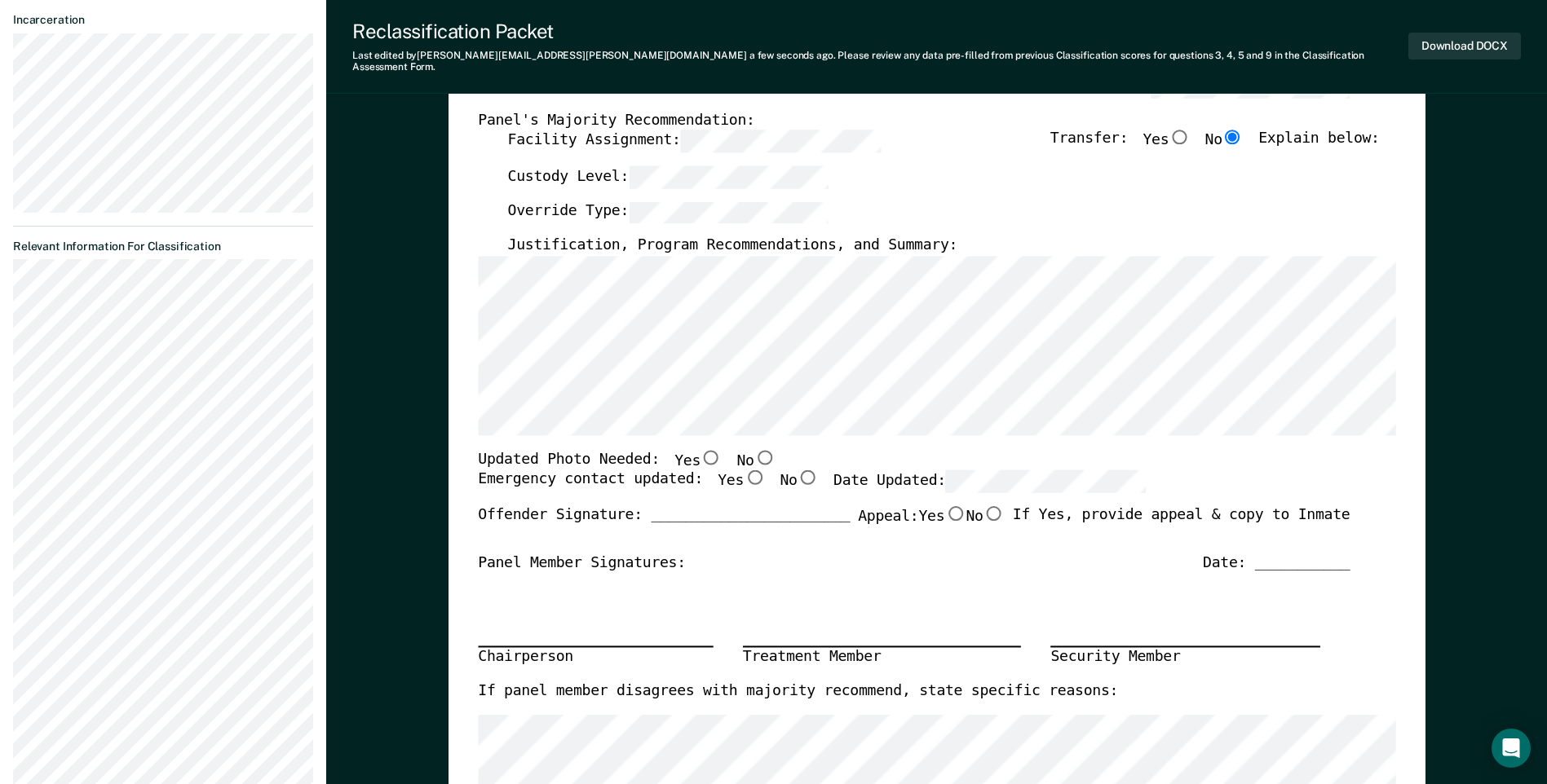
scroll to position [326, 0]
click at [753, 449] on input "No" at bounding box center [764, 456] width 21 height 15
type textarea "x"
radio input "true"
click at [744, 470] on input "Yes" at bounding box center [754, 477] width 21 height 15
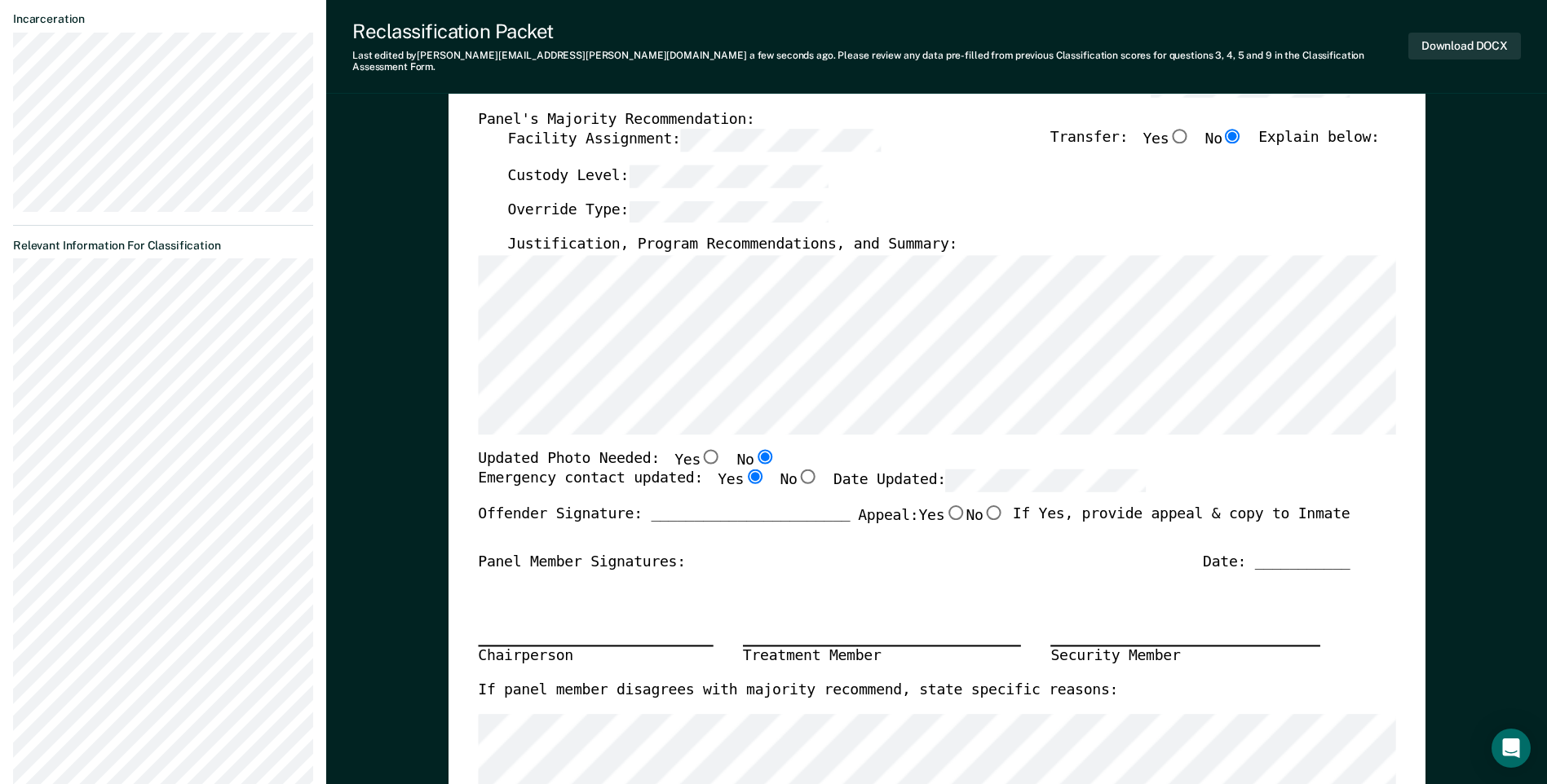
type textarea "x"
radio input "true"
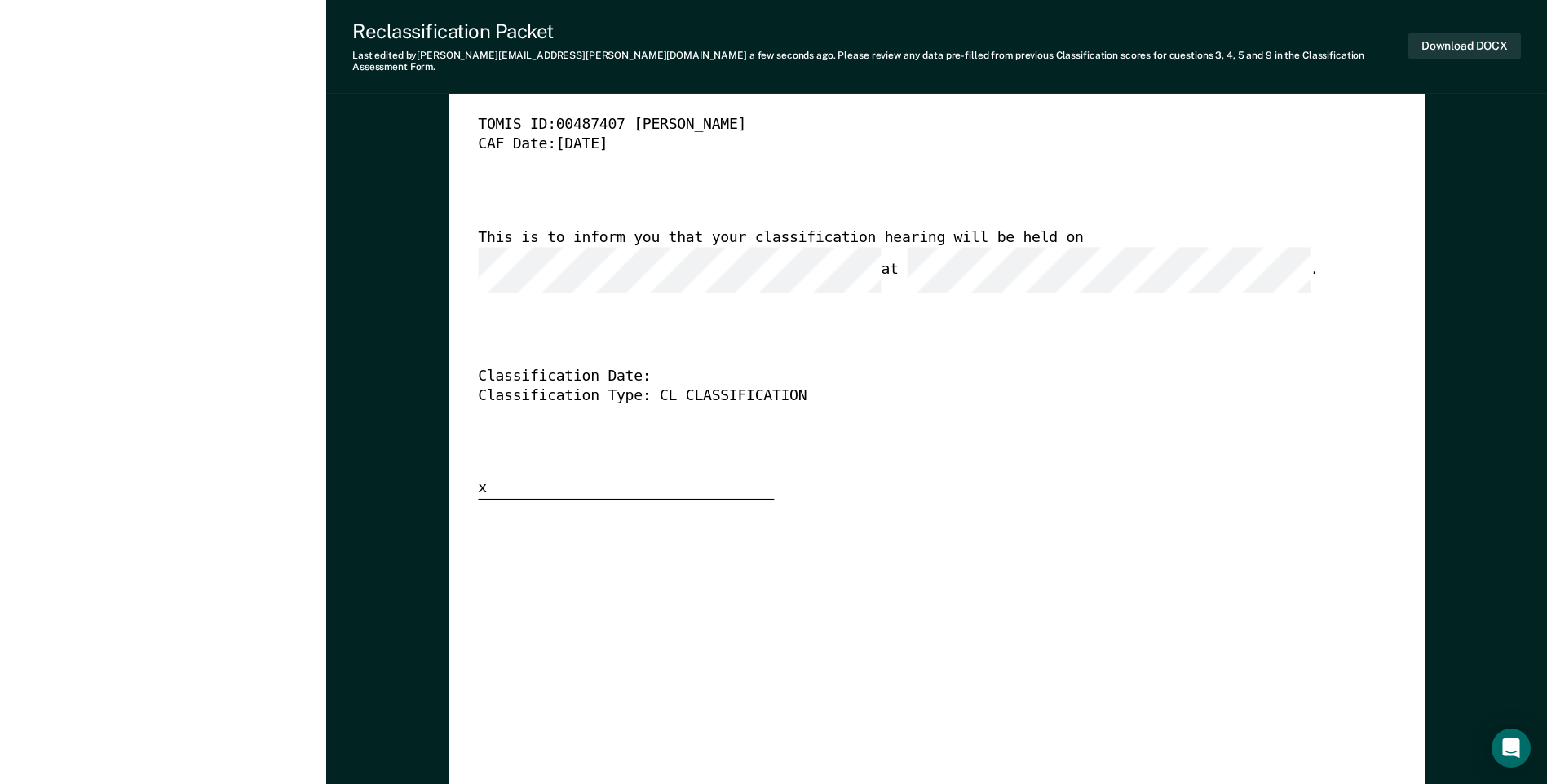
scroll to position [0, 0]
click at [679, 481] on div "x" at bounding box center [625, 491] width 296 height 21
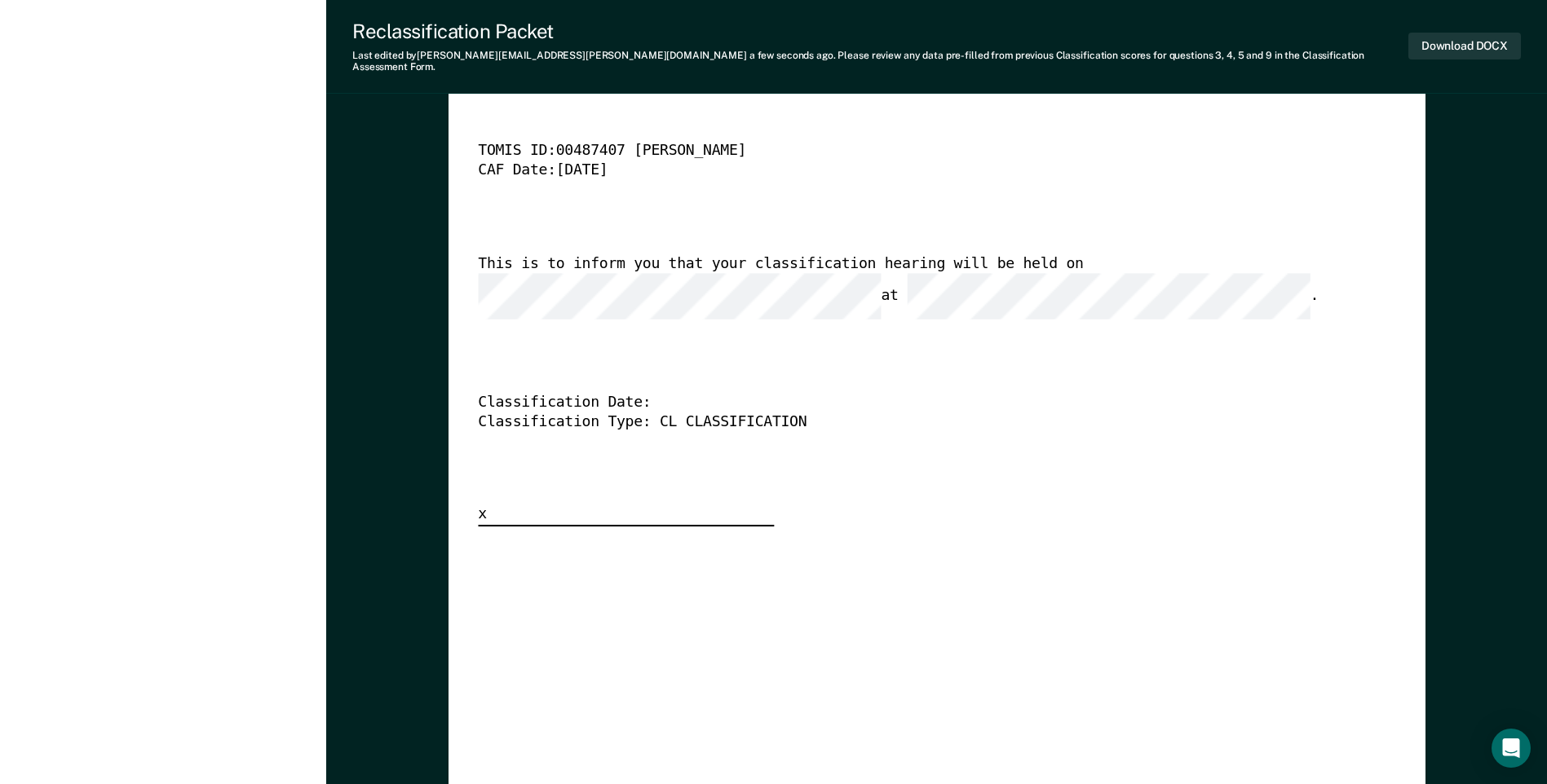
scroll to position [3922, 0]
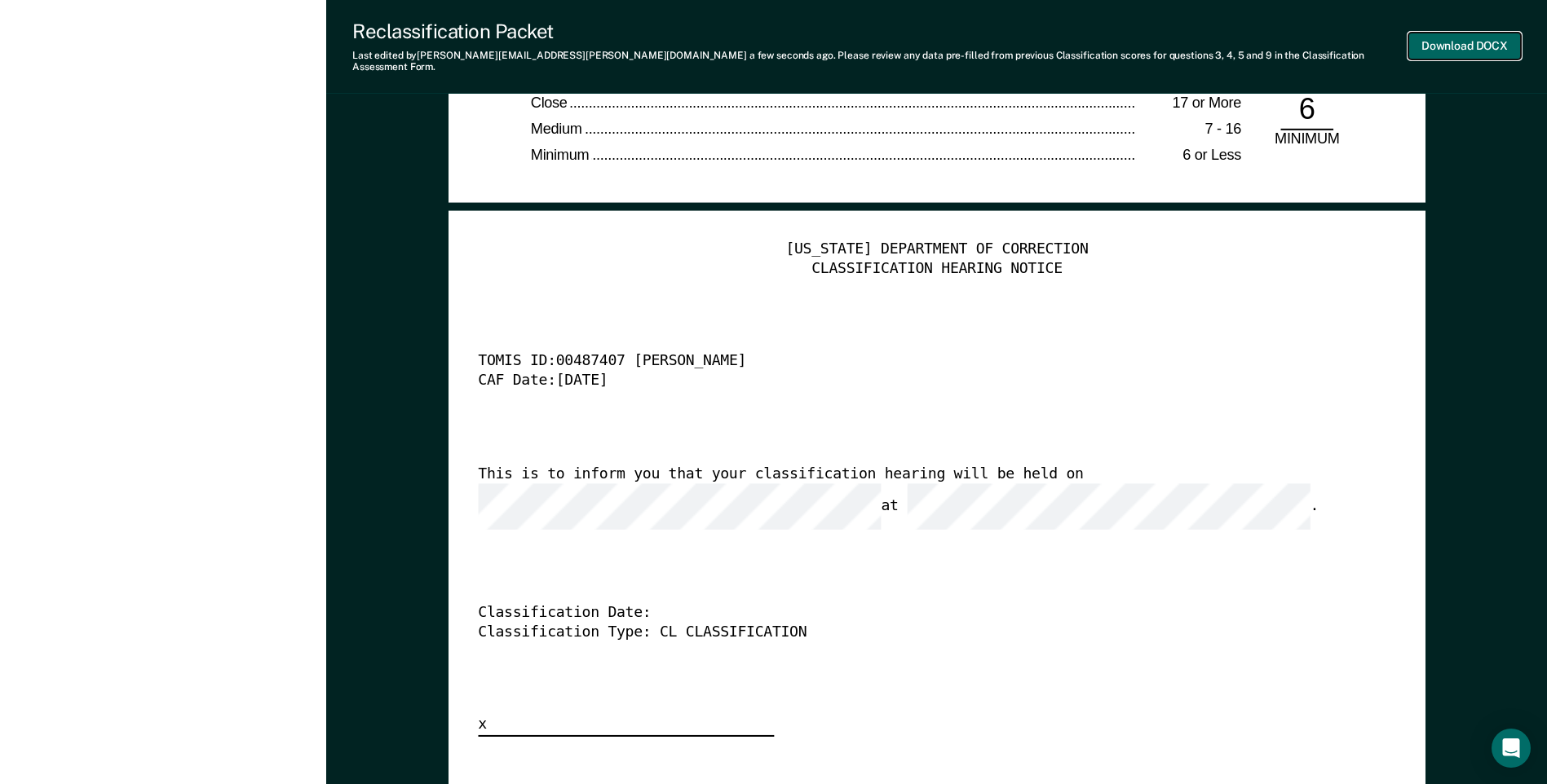
click at [769, 36] on button "Download DOCX" at bounding box center [1465, 46] width 112 height 27
type textarea "x"
